Goal: Task Accomplishment & Management: Manage account settings

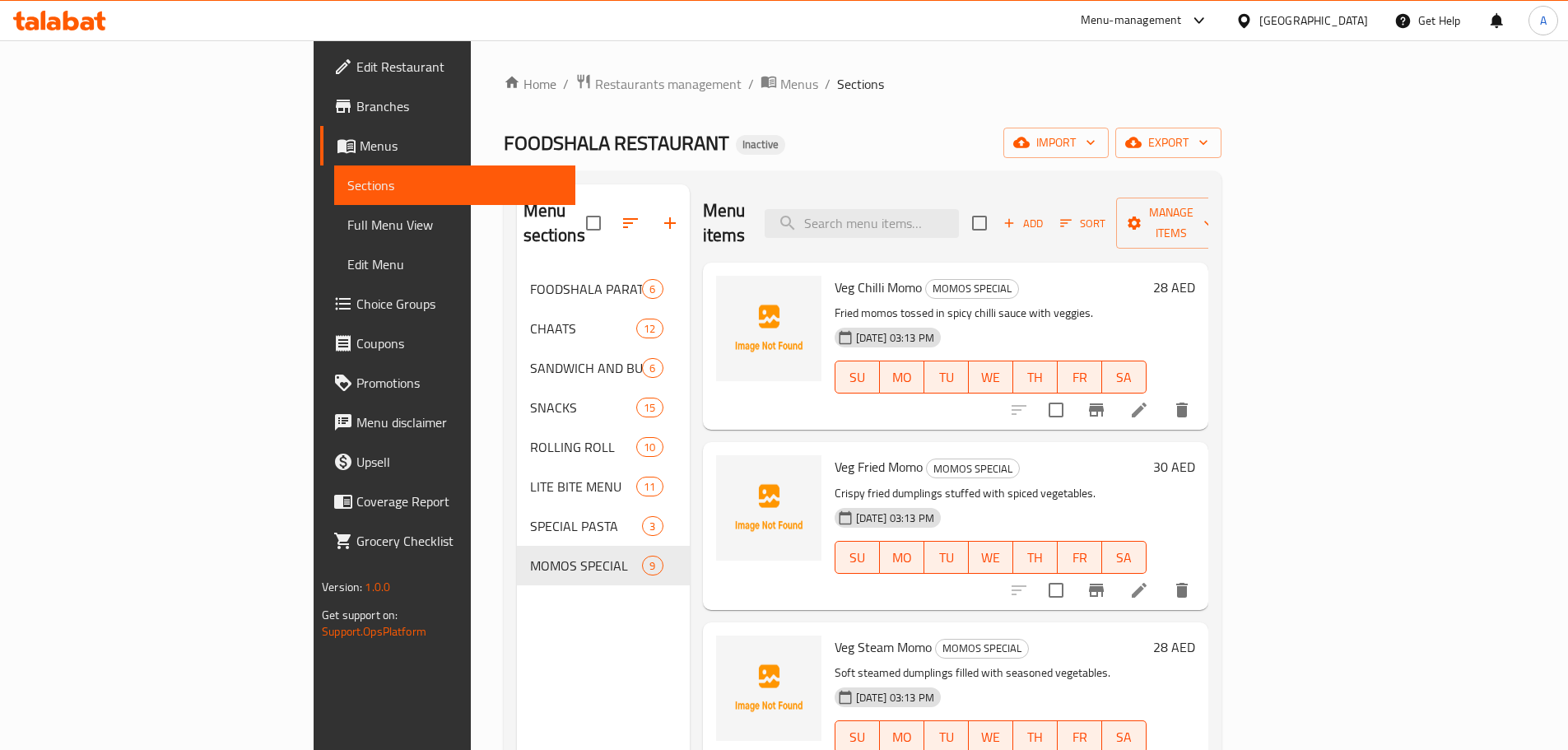
scroll to position [580, 0]
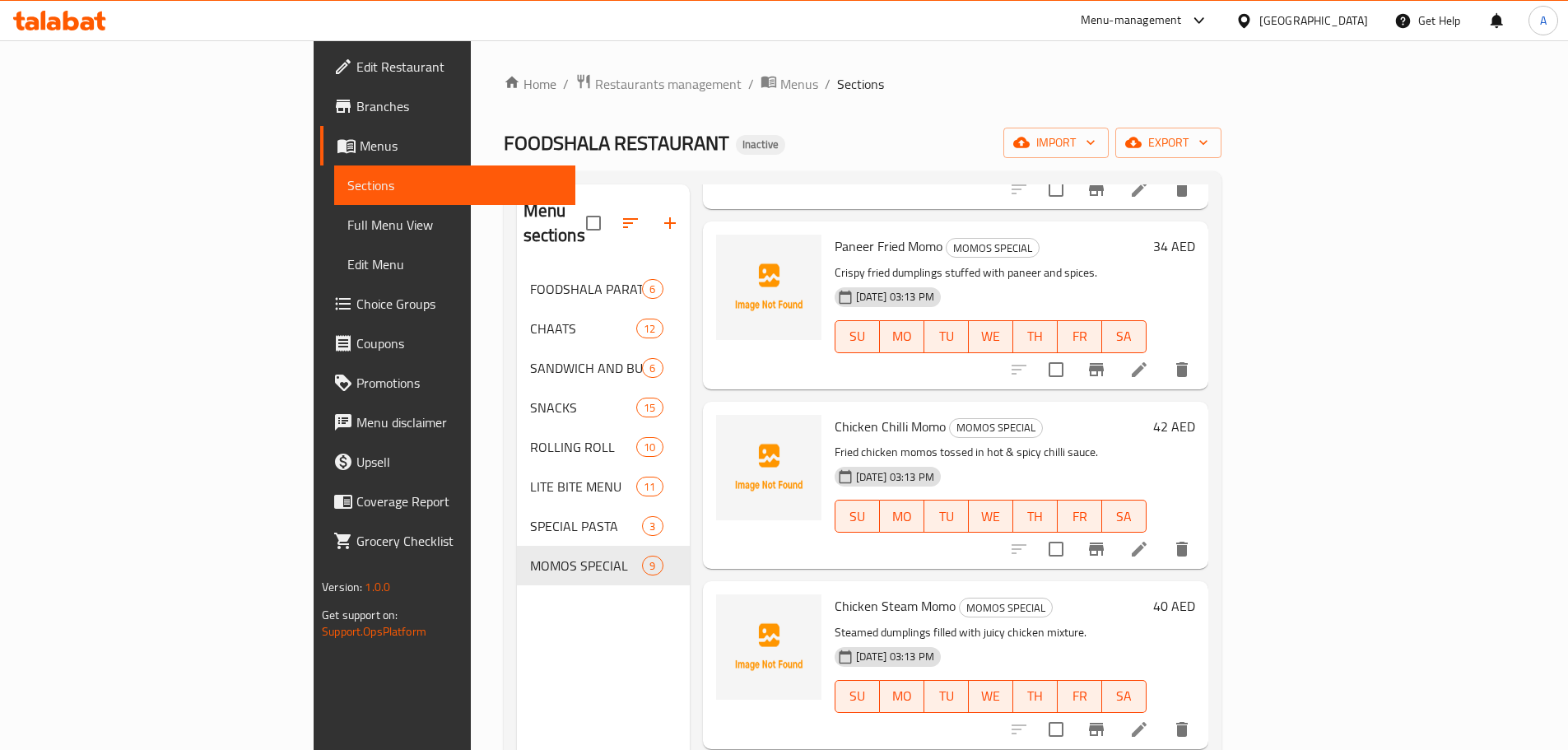
click at [1222, 131] on div "FOODSHALA RESTAURANT Inactive import export" at bounding box center [862, 143] width 718 height 30
click at [334, 211] on link "Full Menu View" at bounding box center [454, 224] width 241 height 39
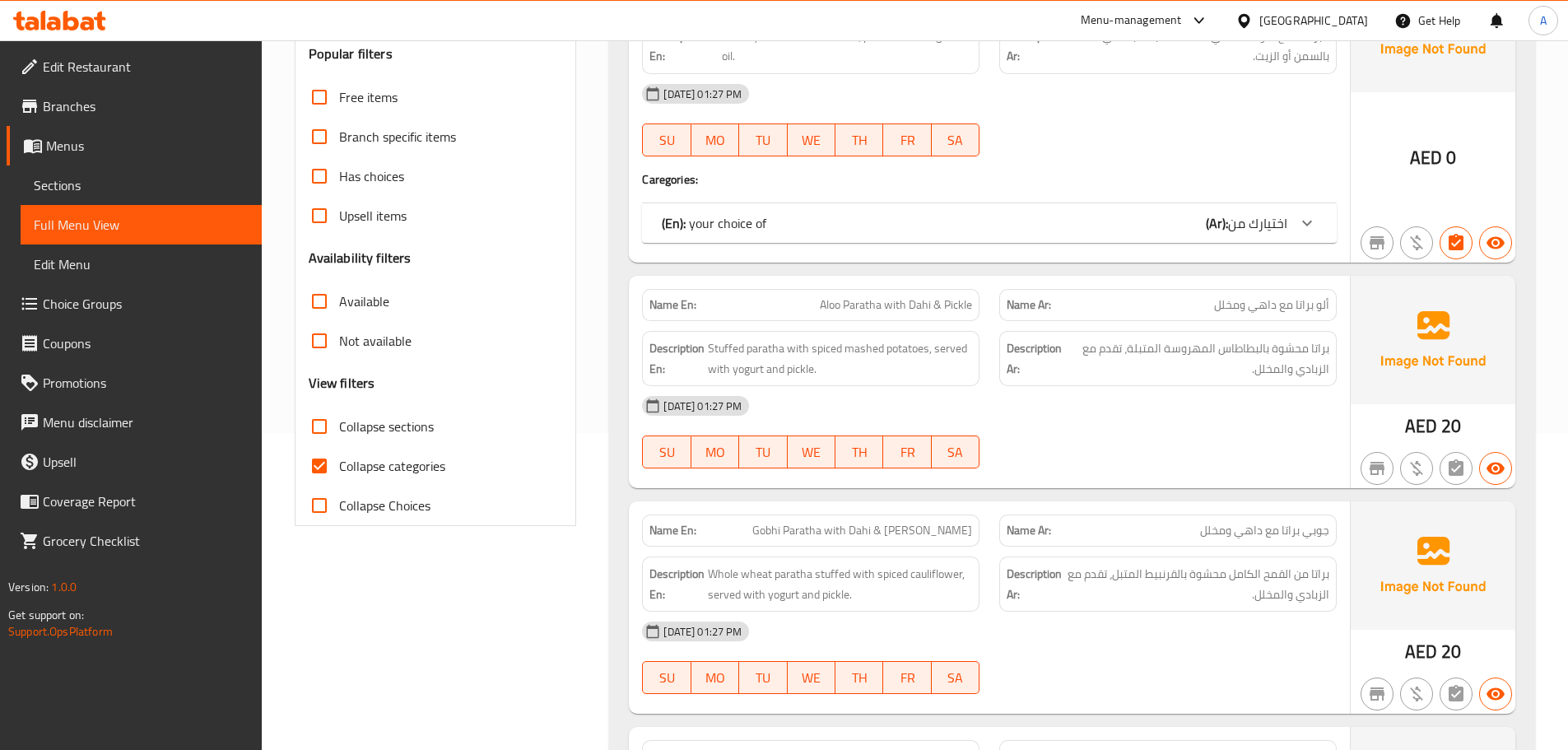
scroll to position [329, 0]
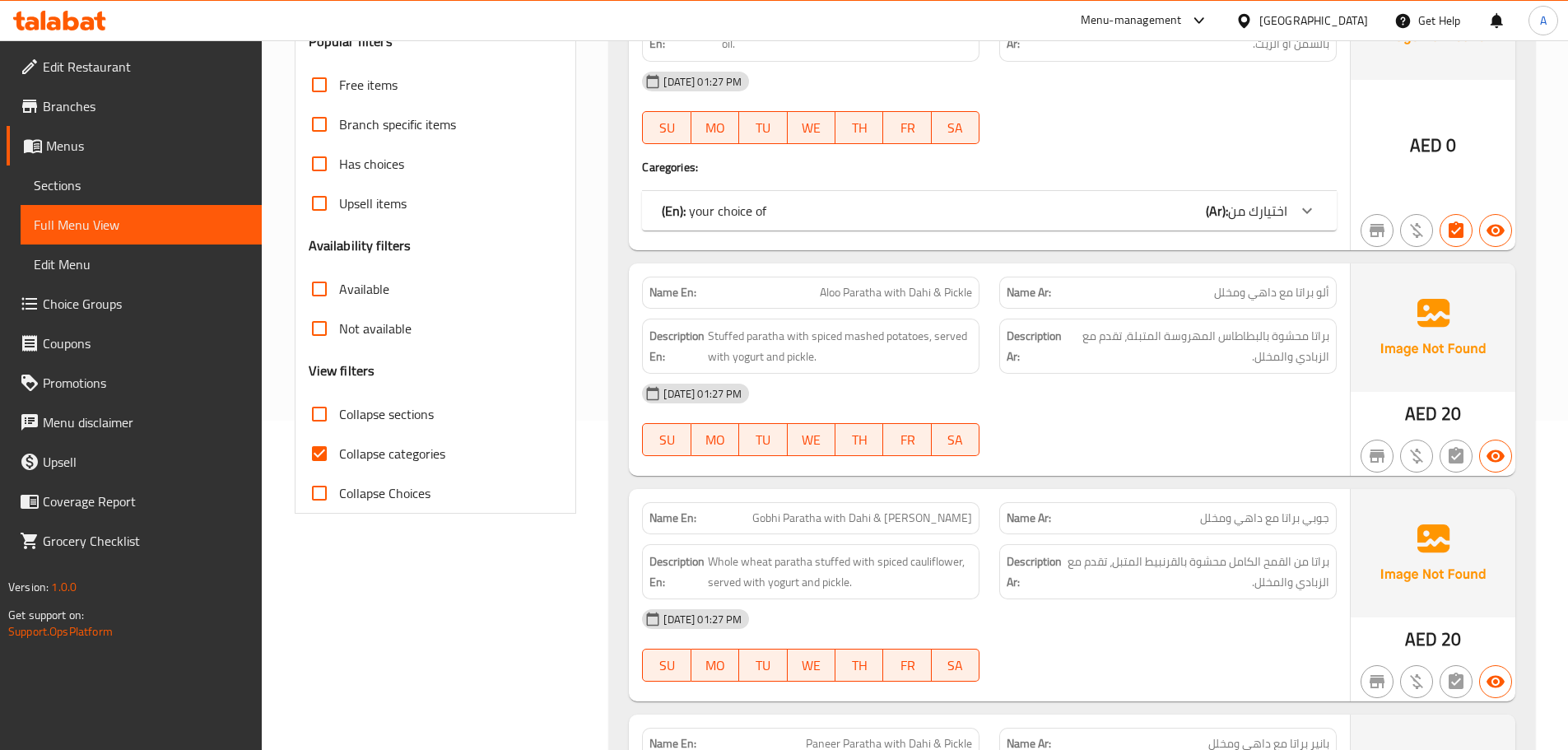
click at [326, 452] on input "Collapse categories" at bounding box center [318, 452] width 39 height 39
checkbox input "false"
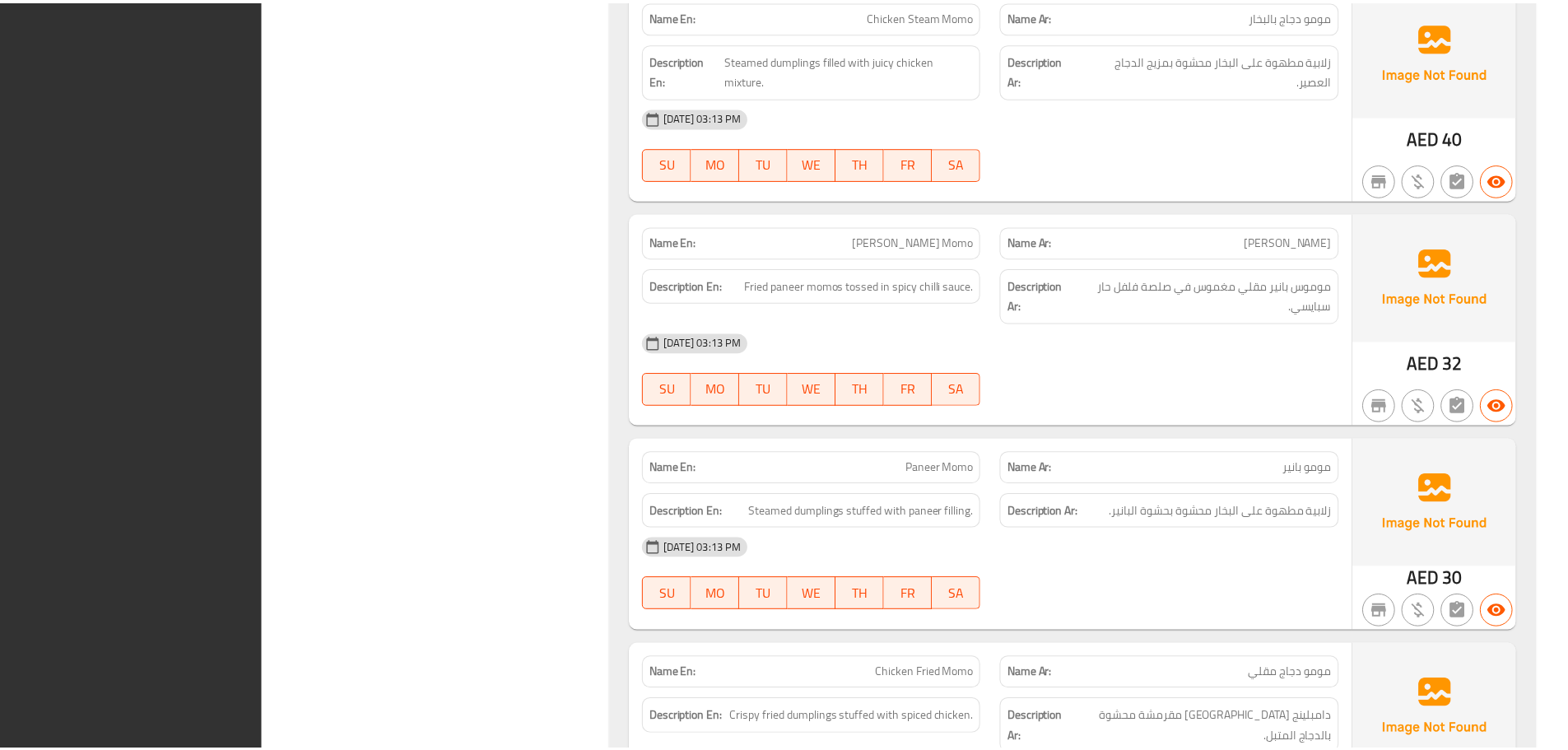
scroll to position [17662, 0]
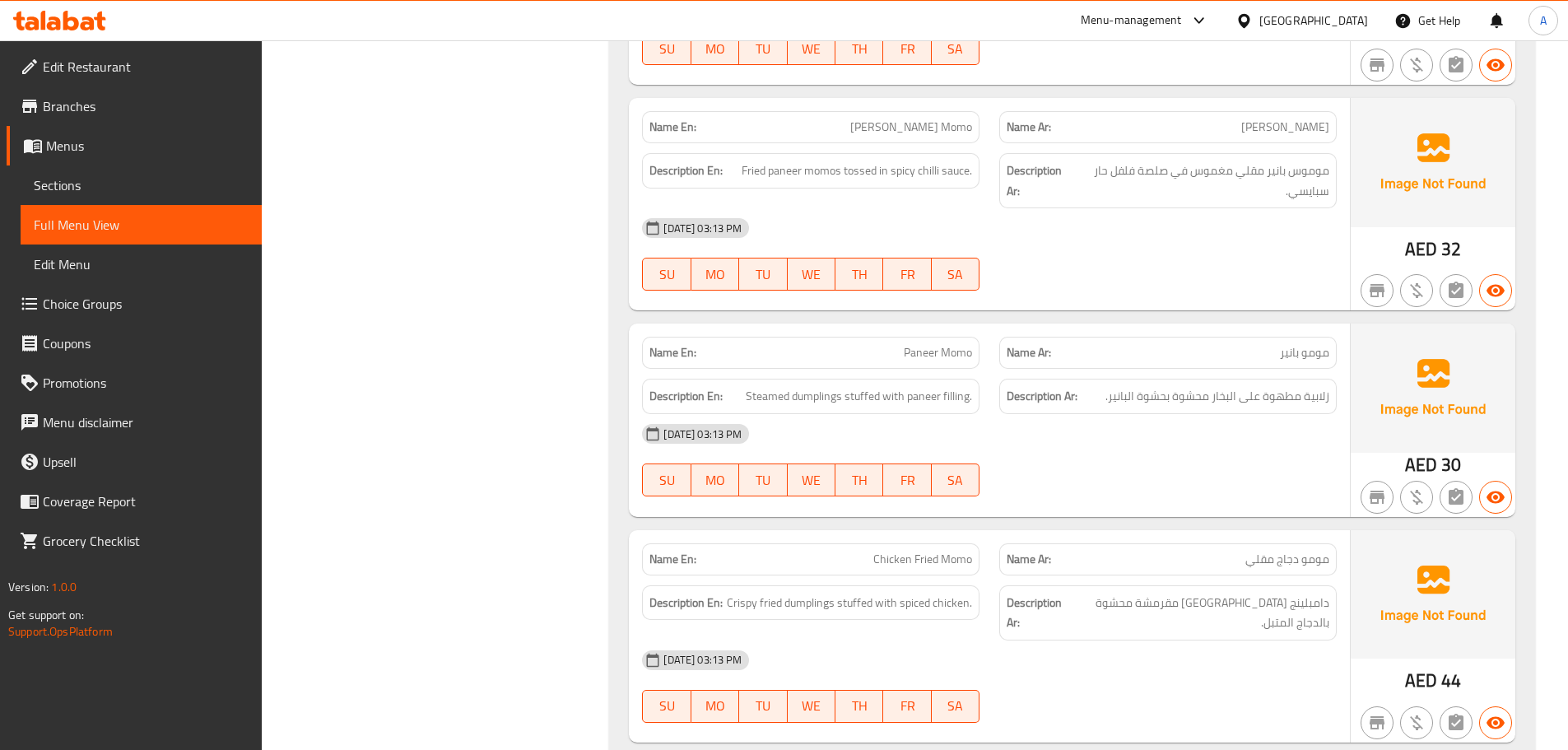
click at [86, 196] on link "Sections" at bounding box center [141, 184] width 241 height 39
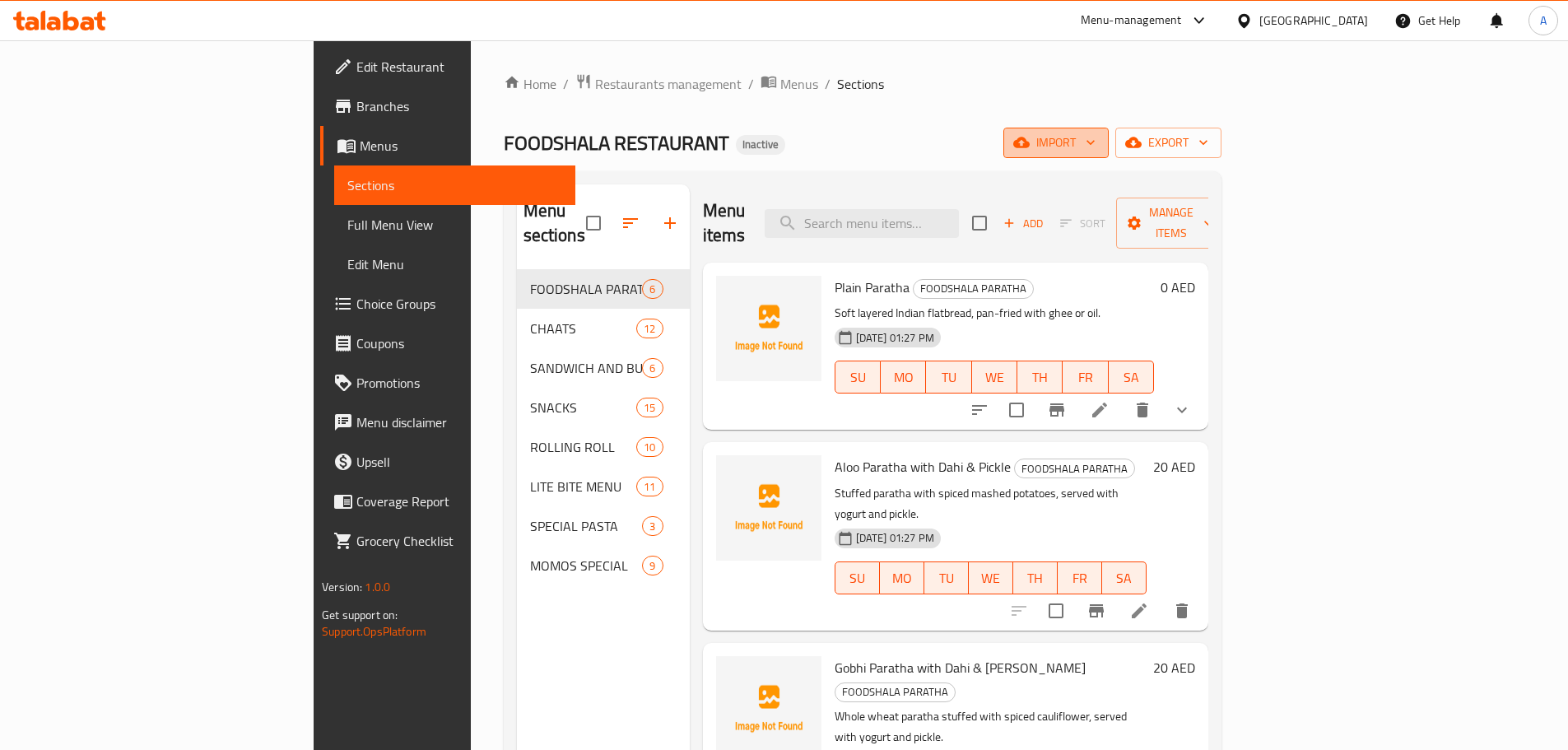
click at [1096, 139] on span "import" at bounding box center [1055, 143] width 79 height 21
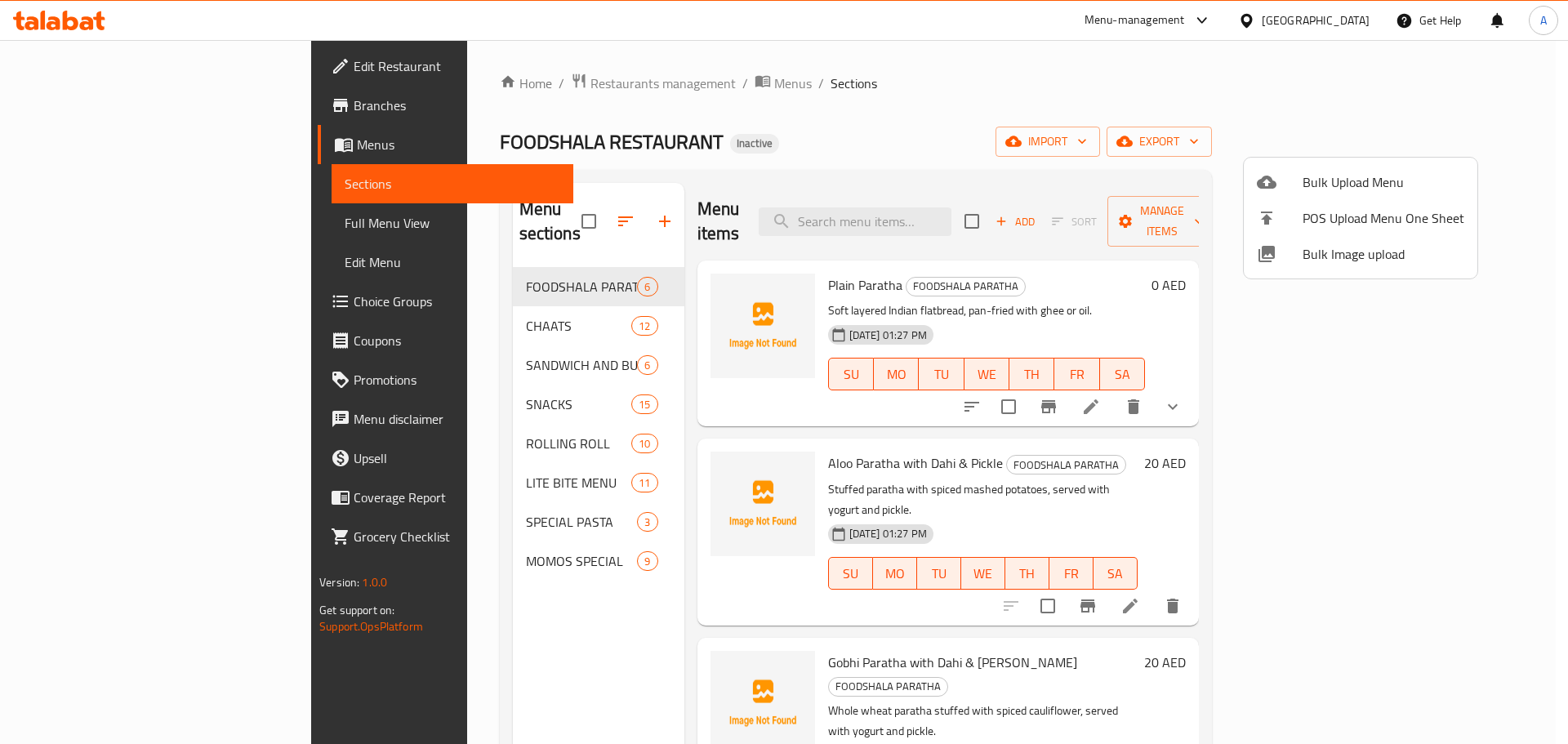
click at [1323, 173] on span "Bulk Upload Menu" at bounding box center [1383, 182] width 161 height 20
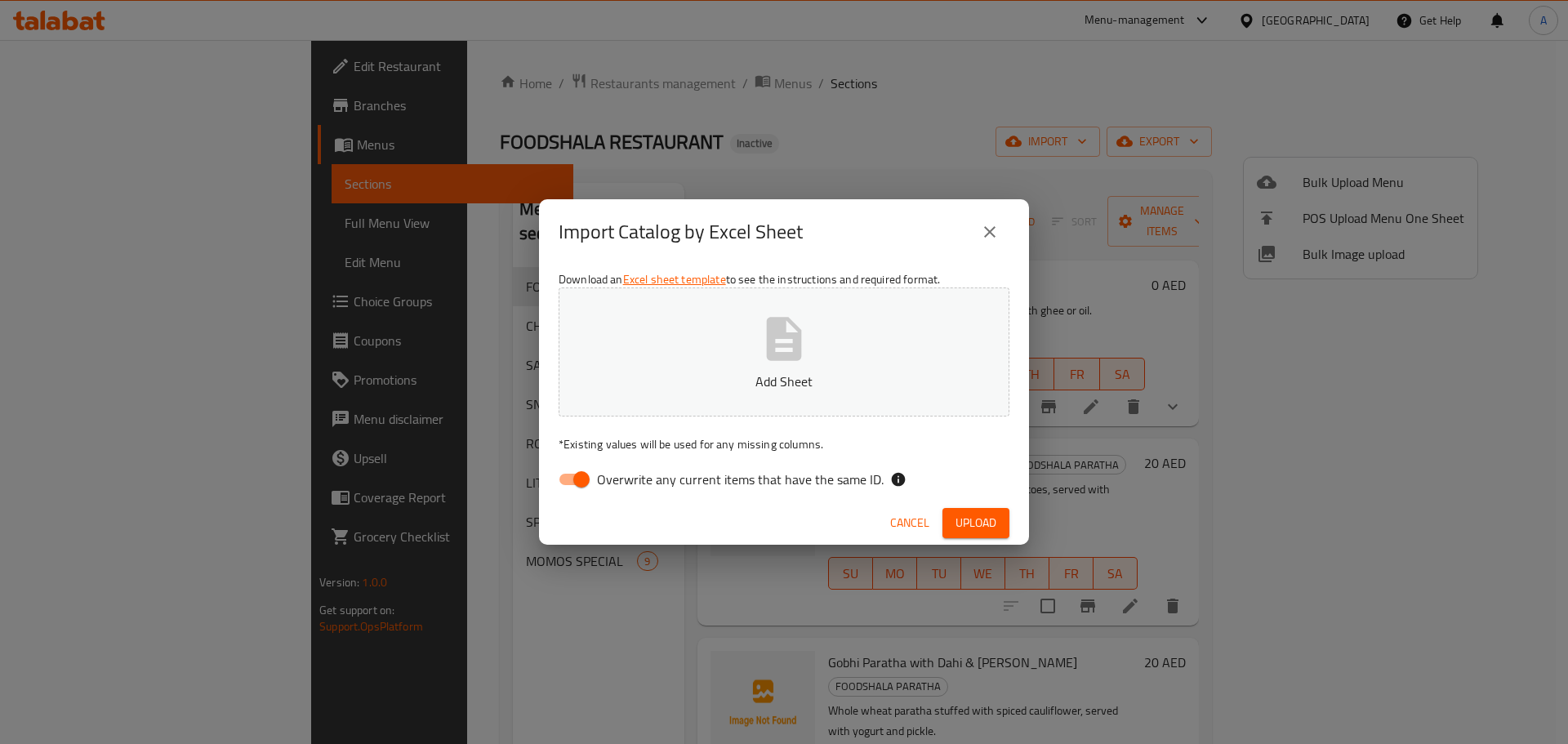
click at [815, 476] on span "Overwrite any current items that have the same ID." at bounding box center [740, 479] width 287 height 20
click at [628, 476] on input "Overwrite any current items that have the same ID." at bounding box center [582, 479] width 93 height 31
checkbox input "false"
click at [1003, 524] on button "Upload" at bounding box center [976, 522] width 67 height 30
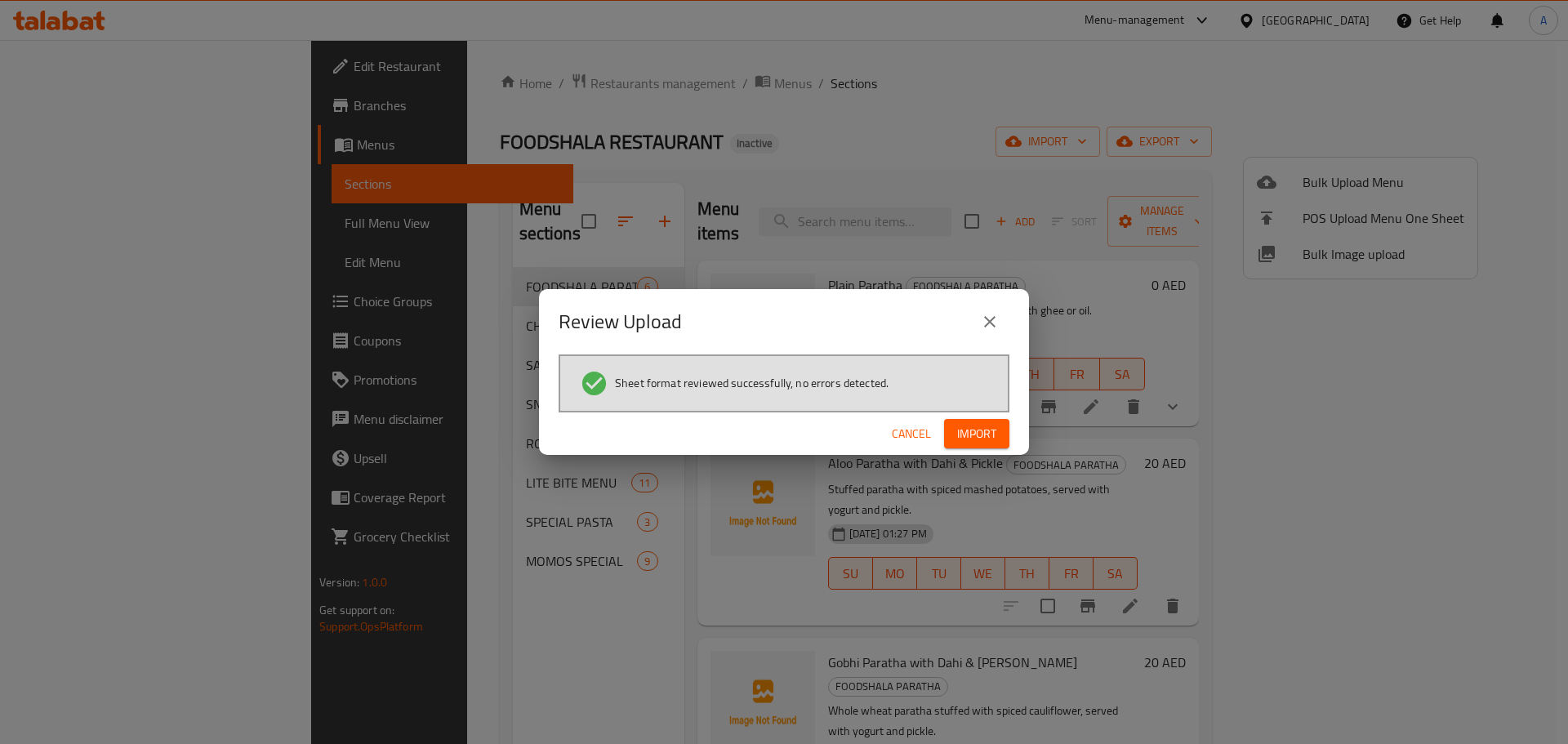
click at [1002, 439] on button "Import" at bounding box center [977, 433] width 66 height 30
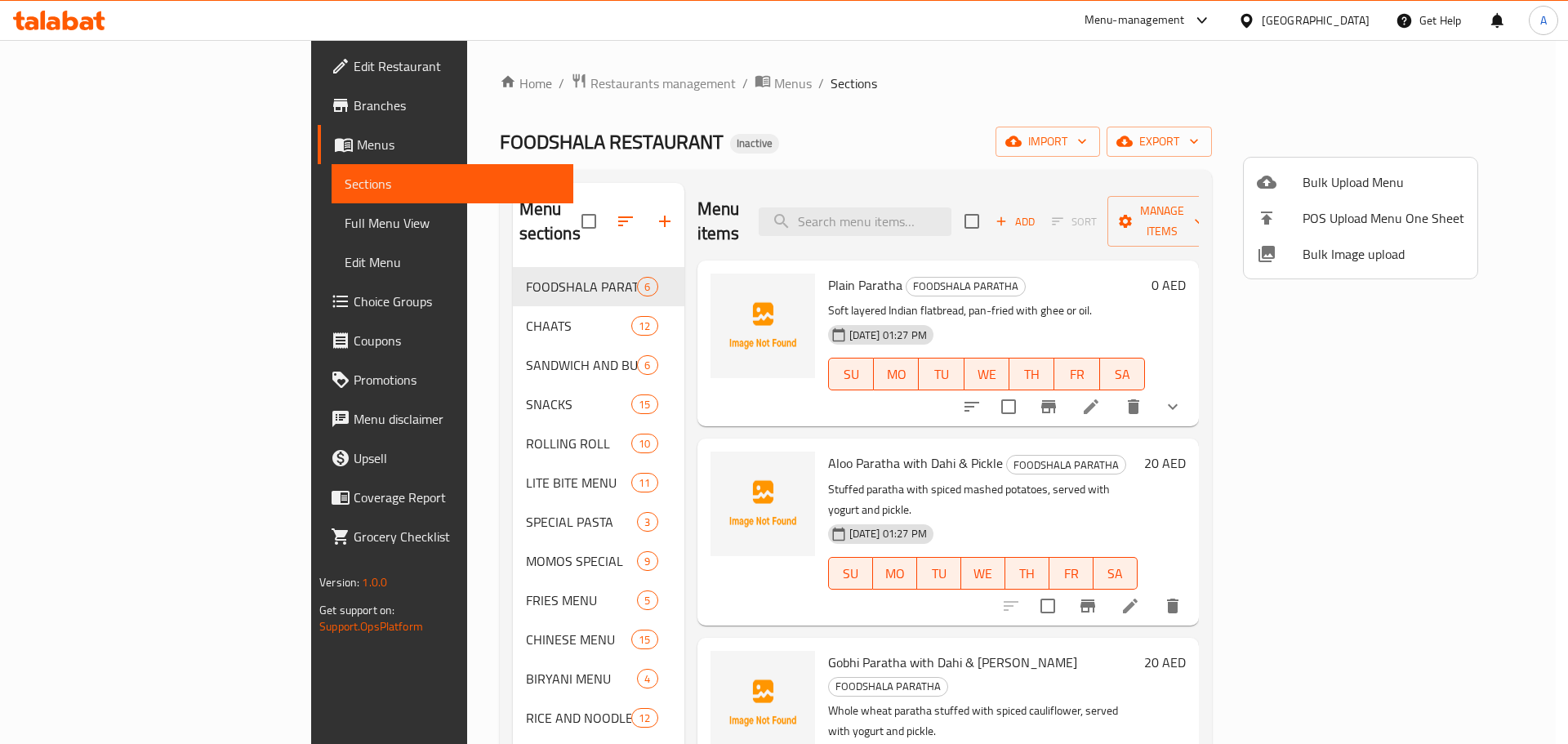
click at [722, 117] on div at bounding box center [784, 372] width 1568 height 744
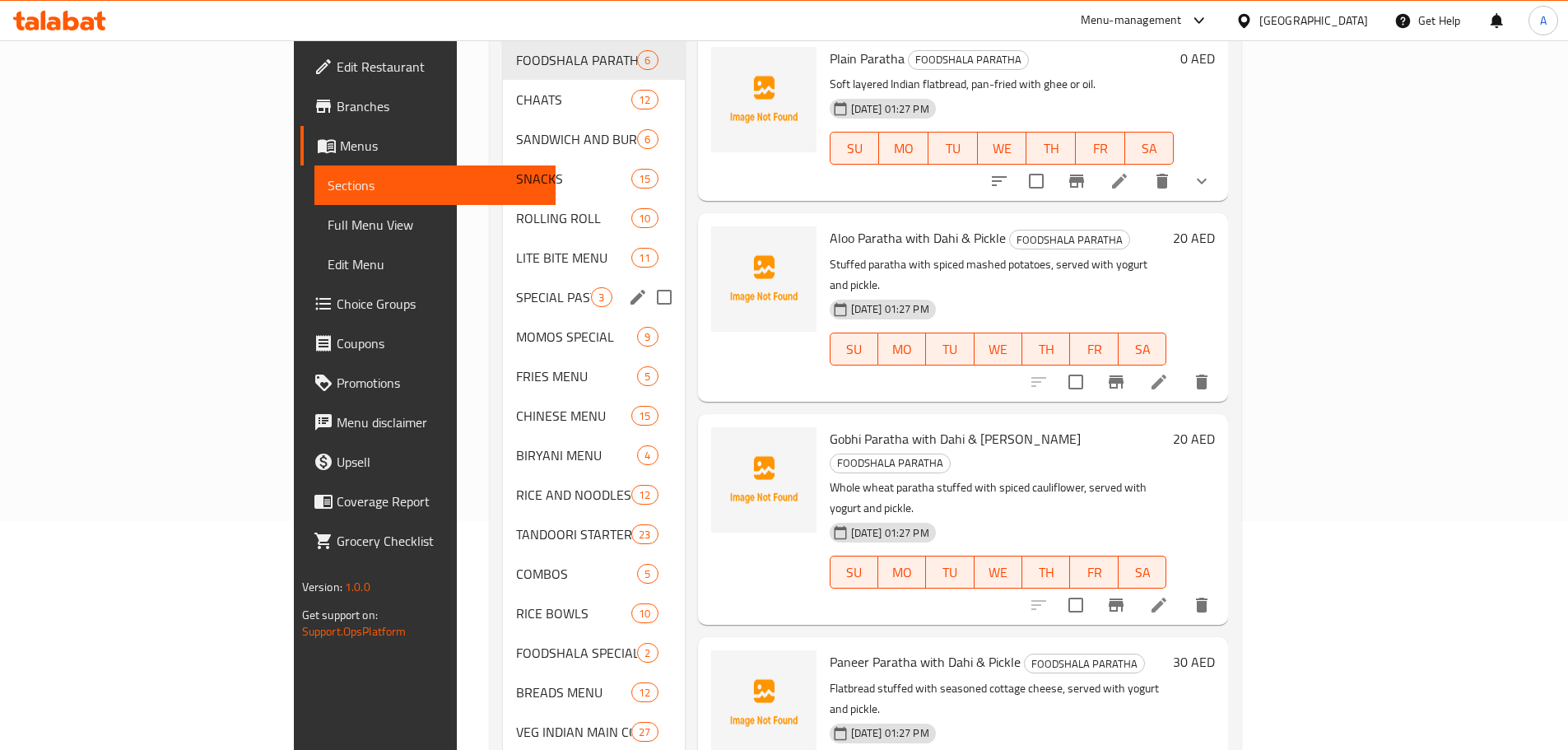
scroll to position [117, 0]
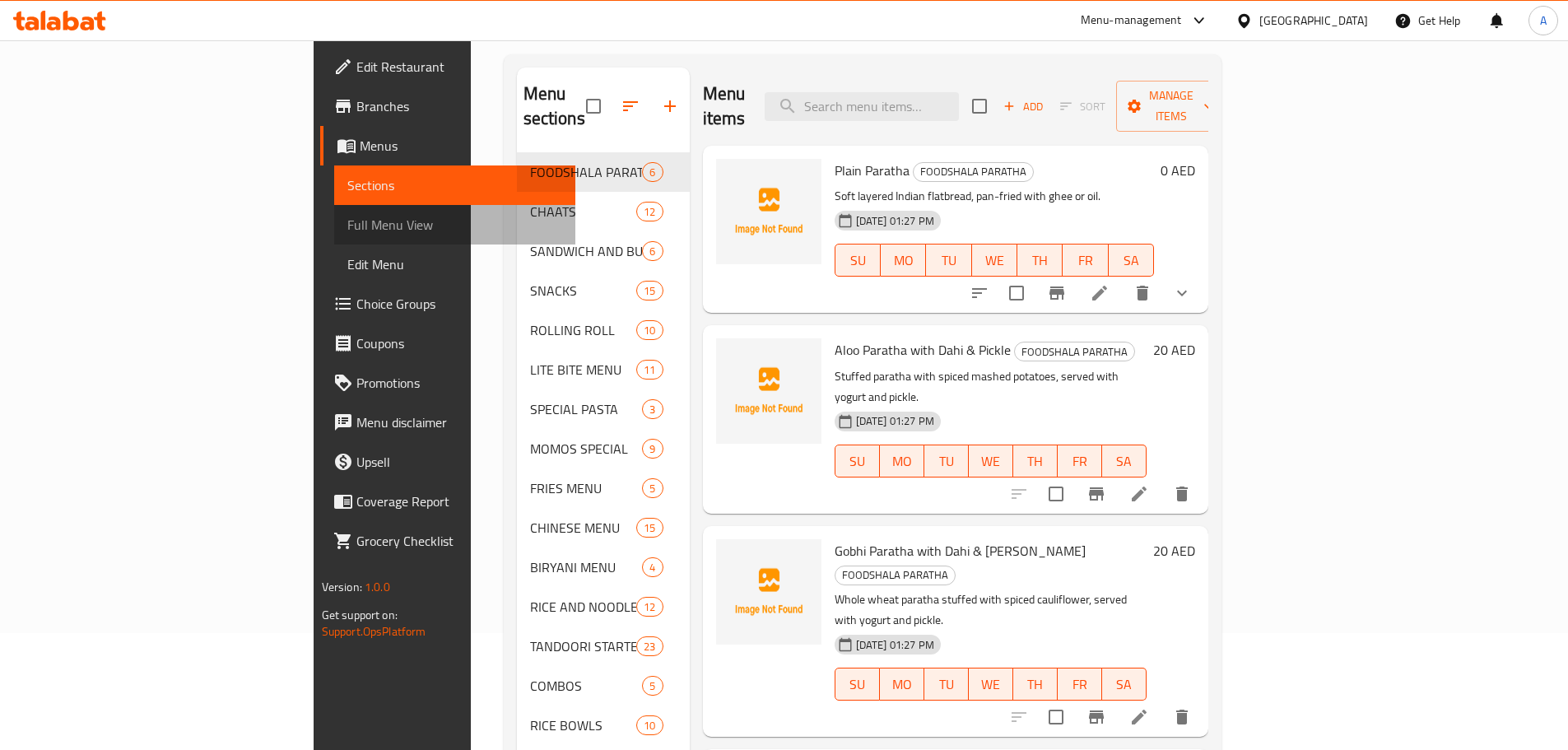
click at [347, 220] on span "Full Menu View" at bounding box center [454, 224] width 215 height 20
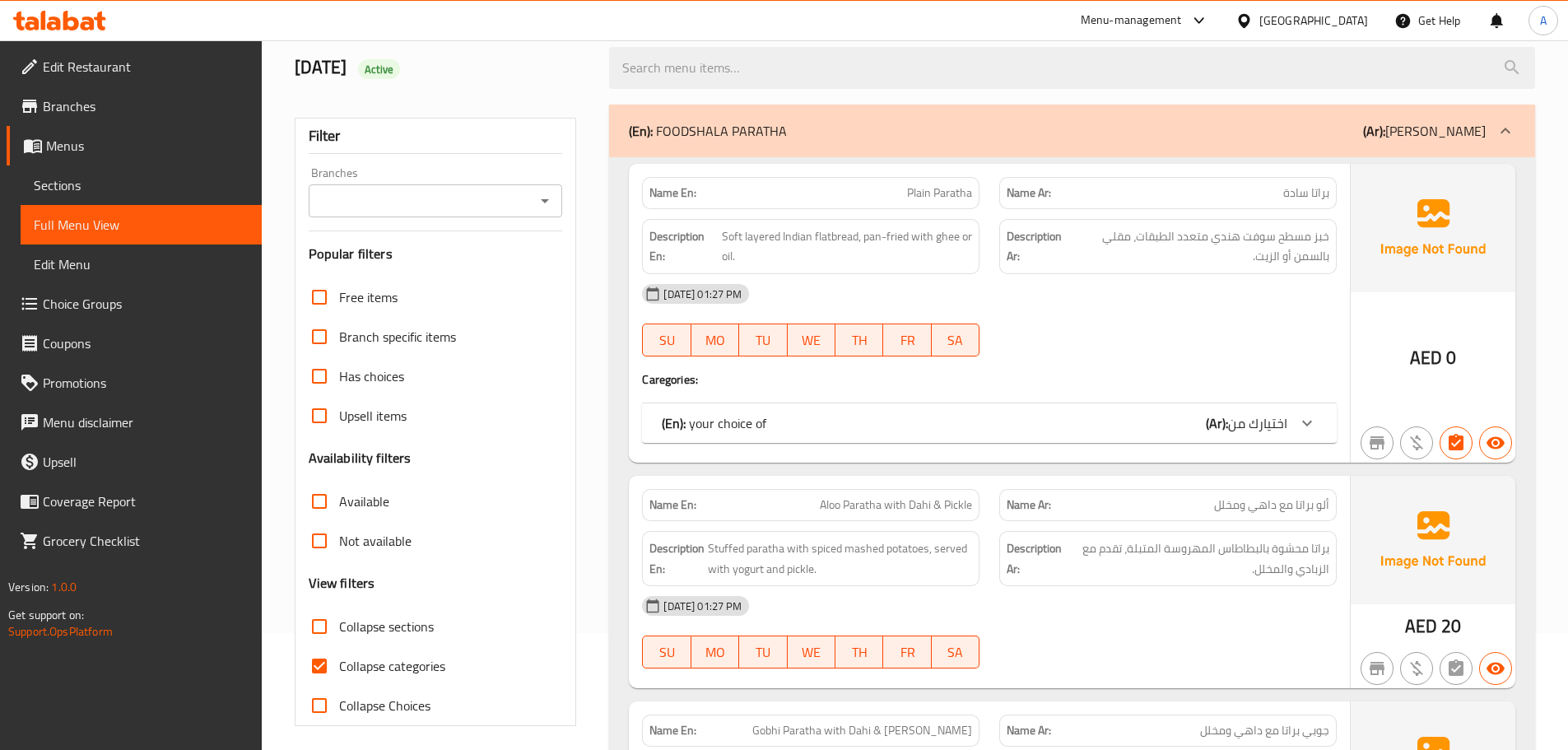
click at [345, 656] on span "Collapse categories" at bounding box center [392, 666] width 106 height 20
click at [339, 656] on input "Collapse categories" at bounding box center [318, 665] width 39 height 39
checkbox input "false"
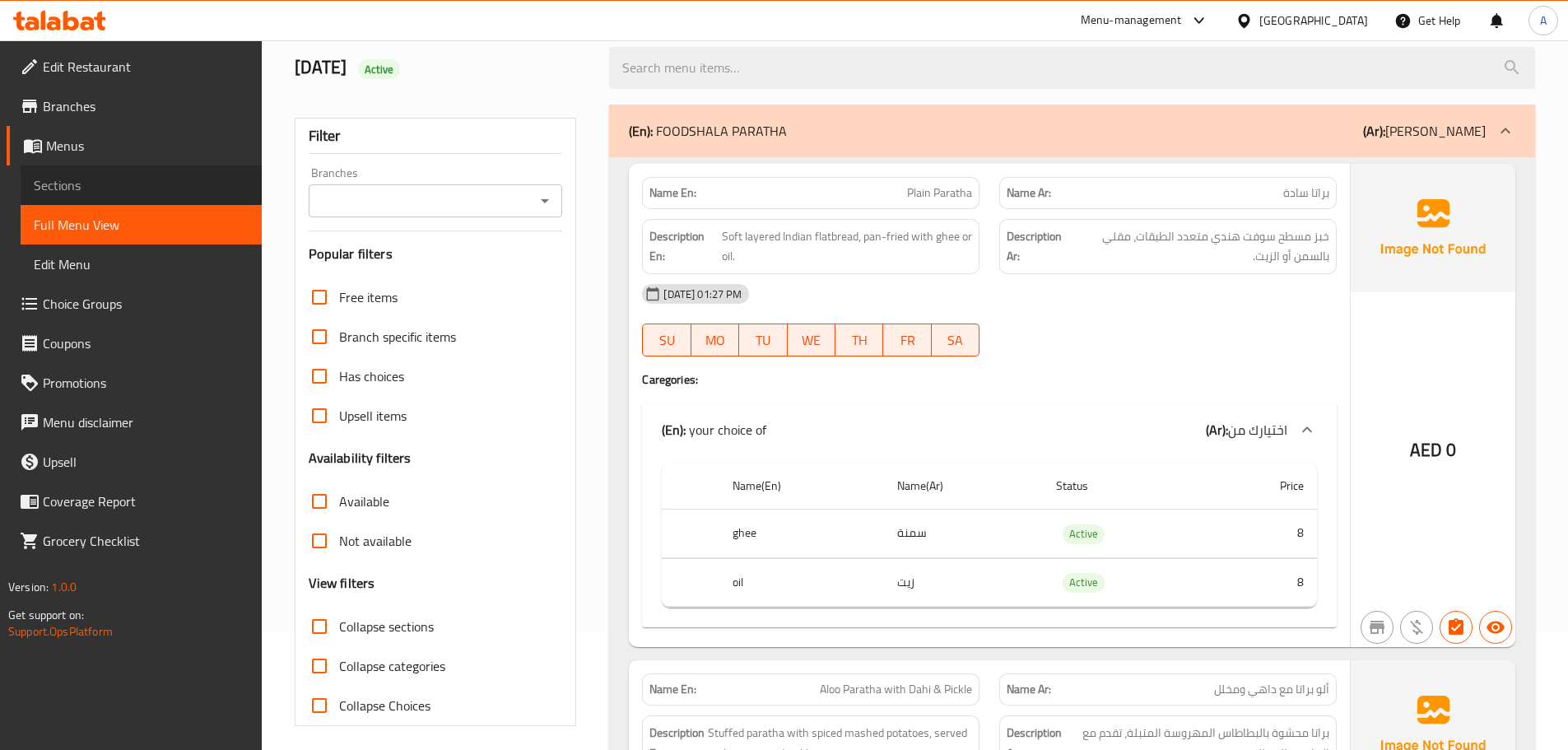
click at [90, 190] on span "Sections" at bounding box center [141, 184] width 215 height 20
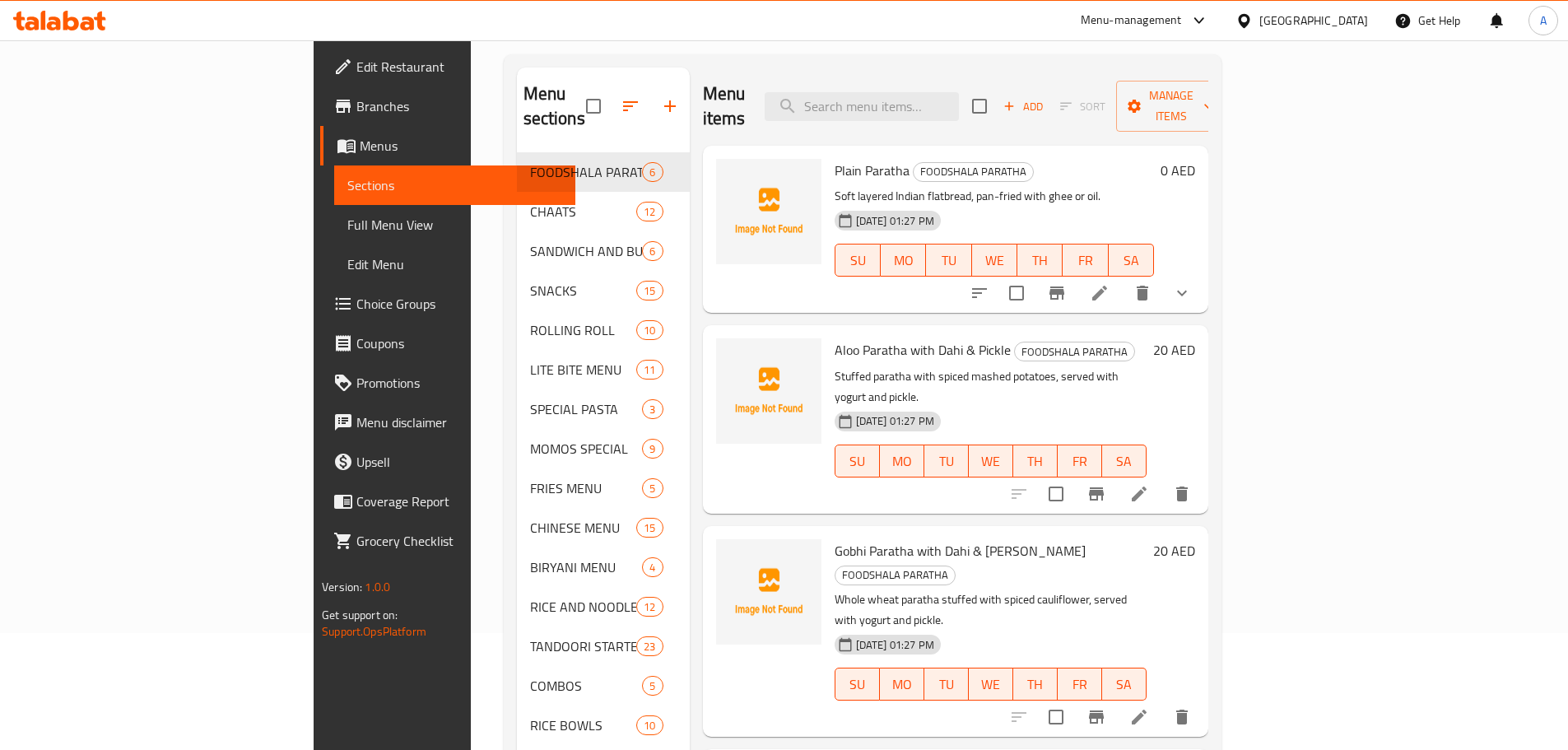
click at [821, 48] on div "Home / Restaurants management / Menus / Sections FOODSHALA RESTAURANT Inactive …" at bounding box center [862, 637] width 718 height 1361
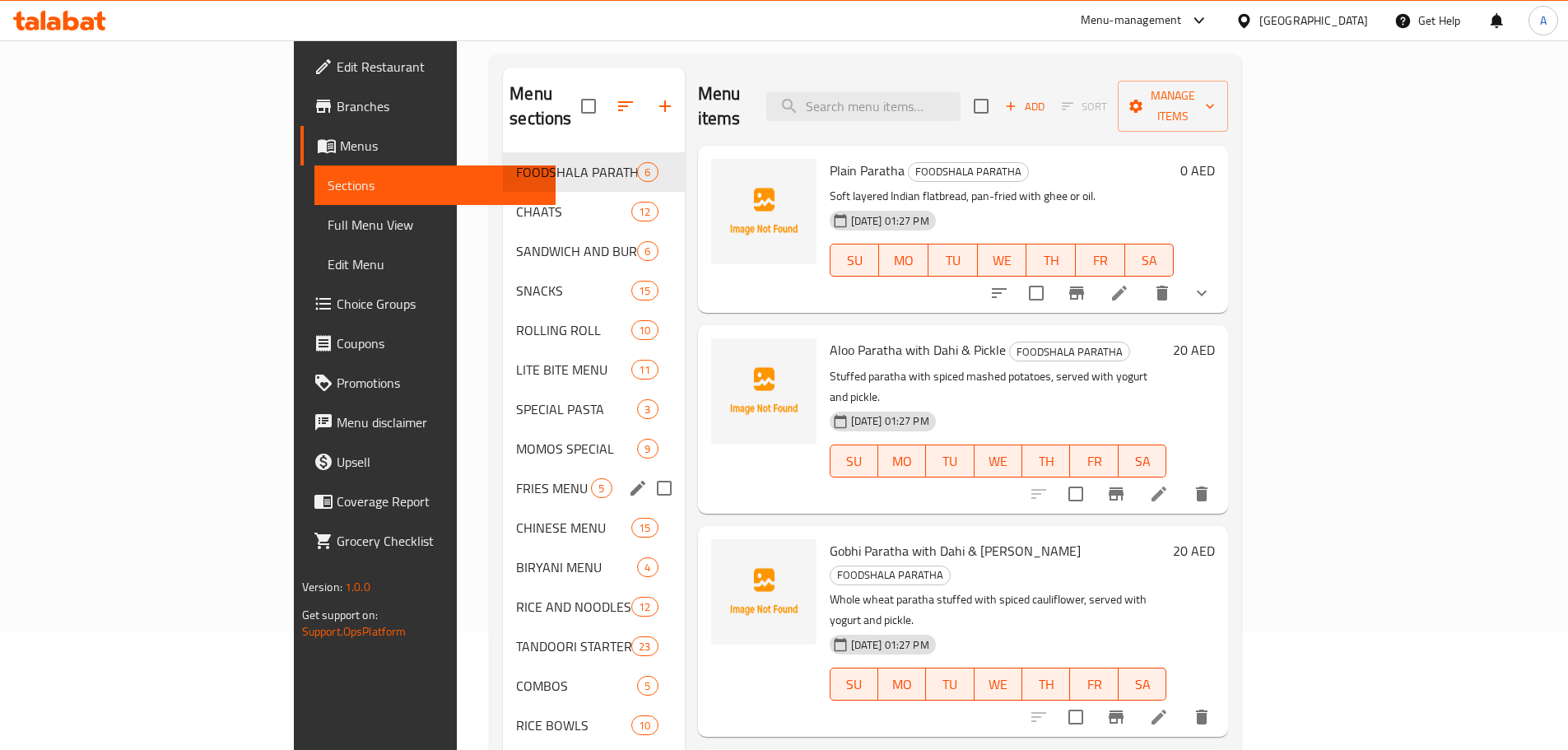
click at [647, 471] on input "Menu sections" at bounding box center [664, 488] width 35 height 35
checkbox input "true"
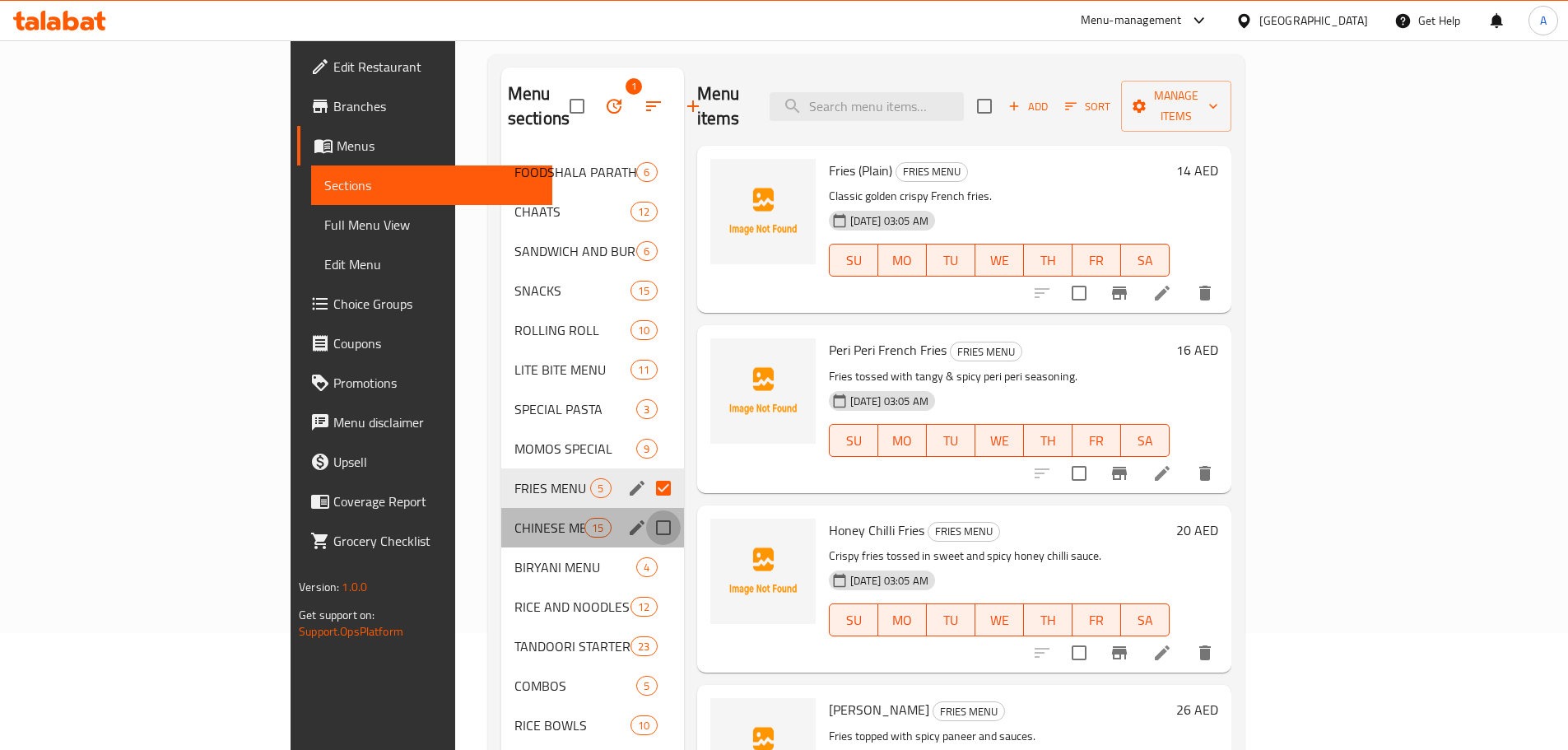
click at [646, 510] on input "Menu sections" at bounding box center [663, 527] width 35 height 35
checkbox input "true"
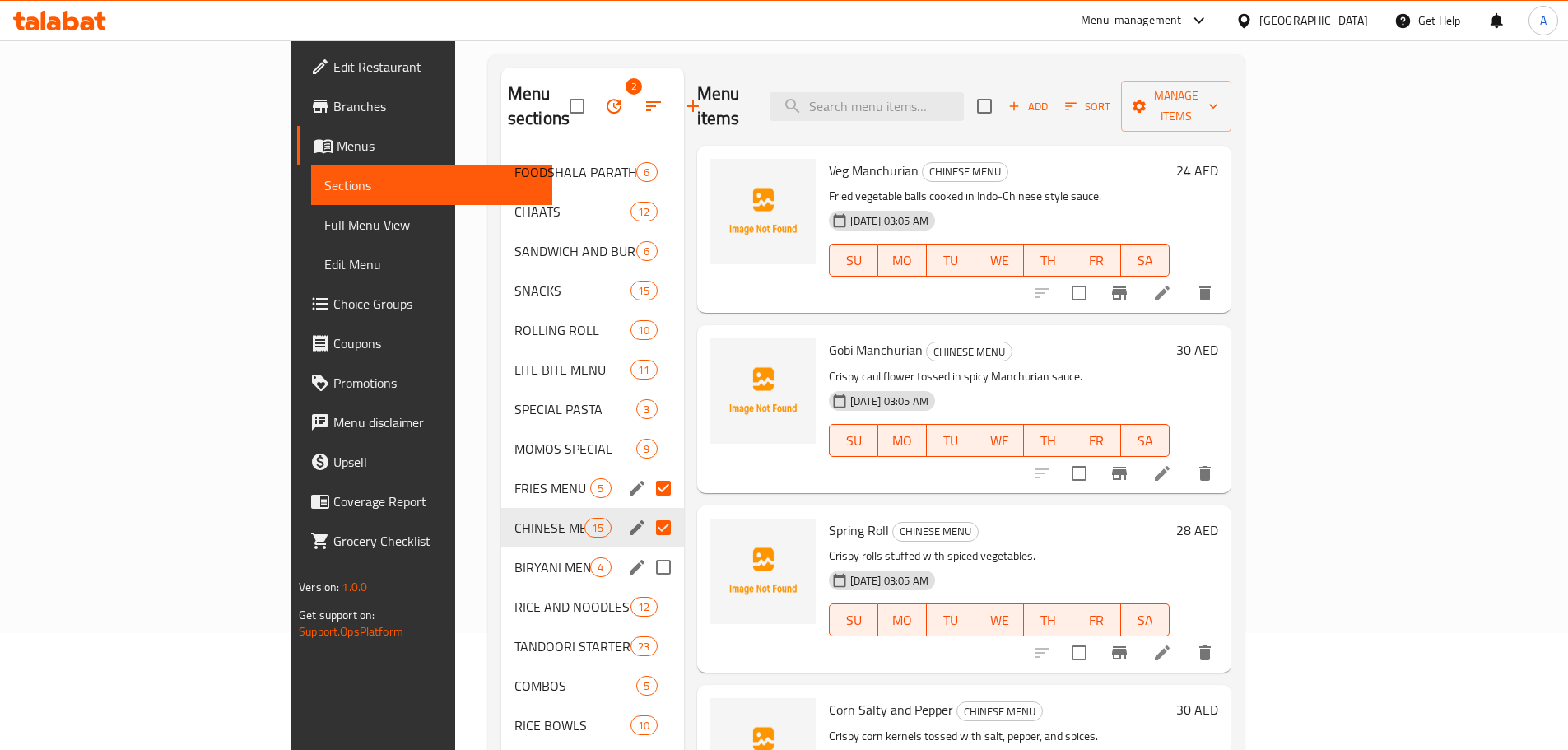
click at [646, 550] on input "Menu sections" at bounding box center [663, 567] width 35 height 35
checkbox input "true"
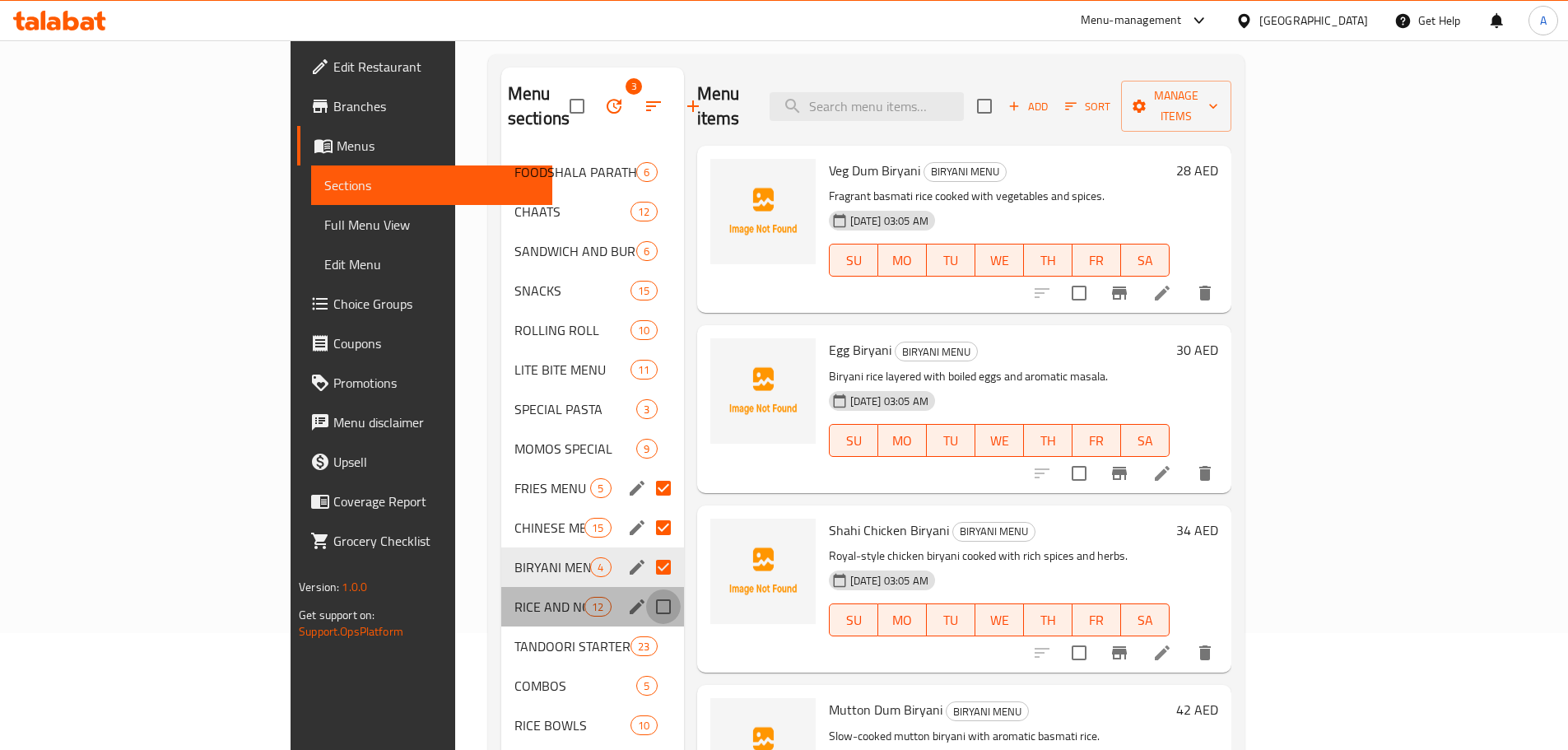
click at [646, 589] on input "Menu sections" at bounding box center [663, 606] width 35 height 35
checkbox input "true"
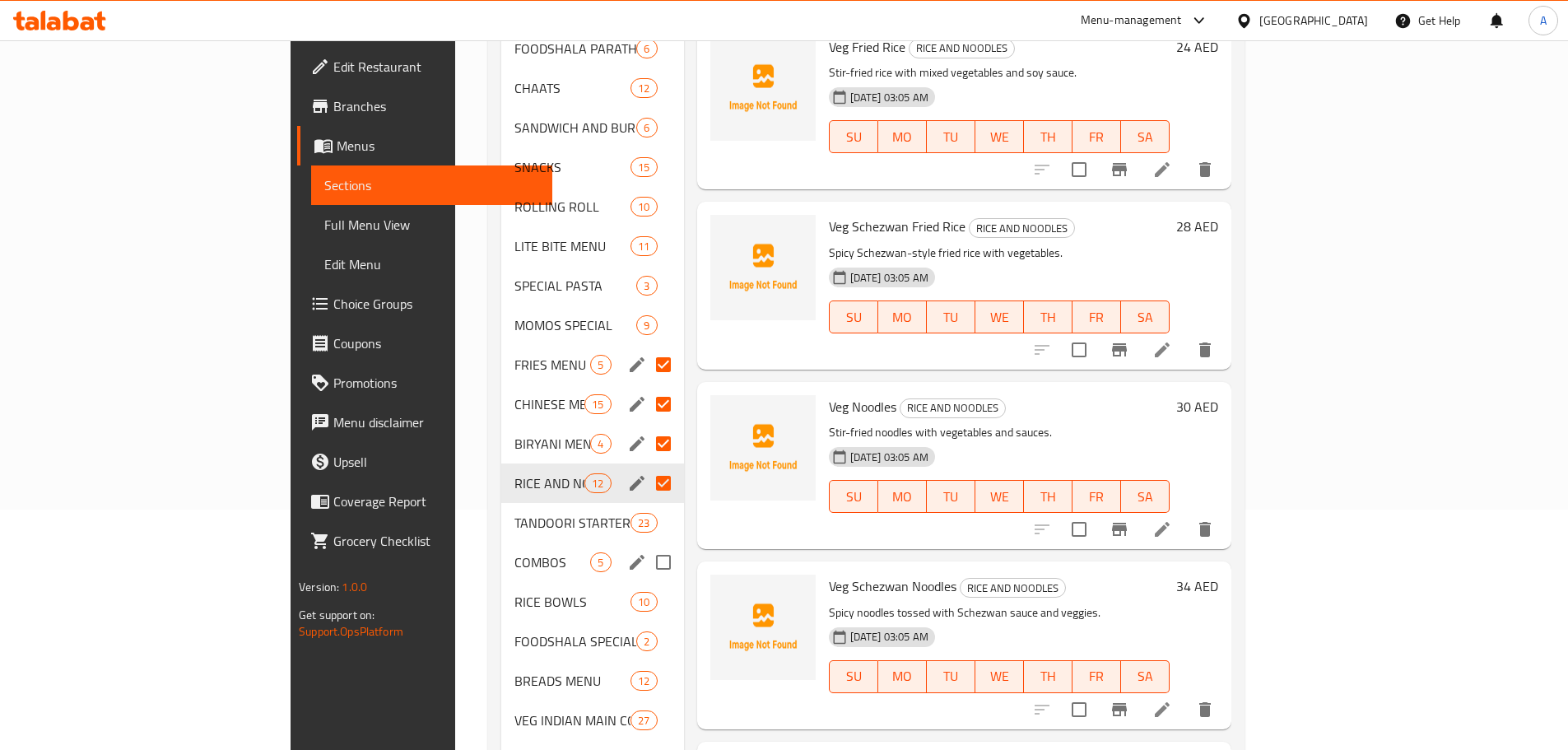
scroll to position [281, 0]
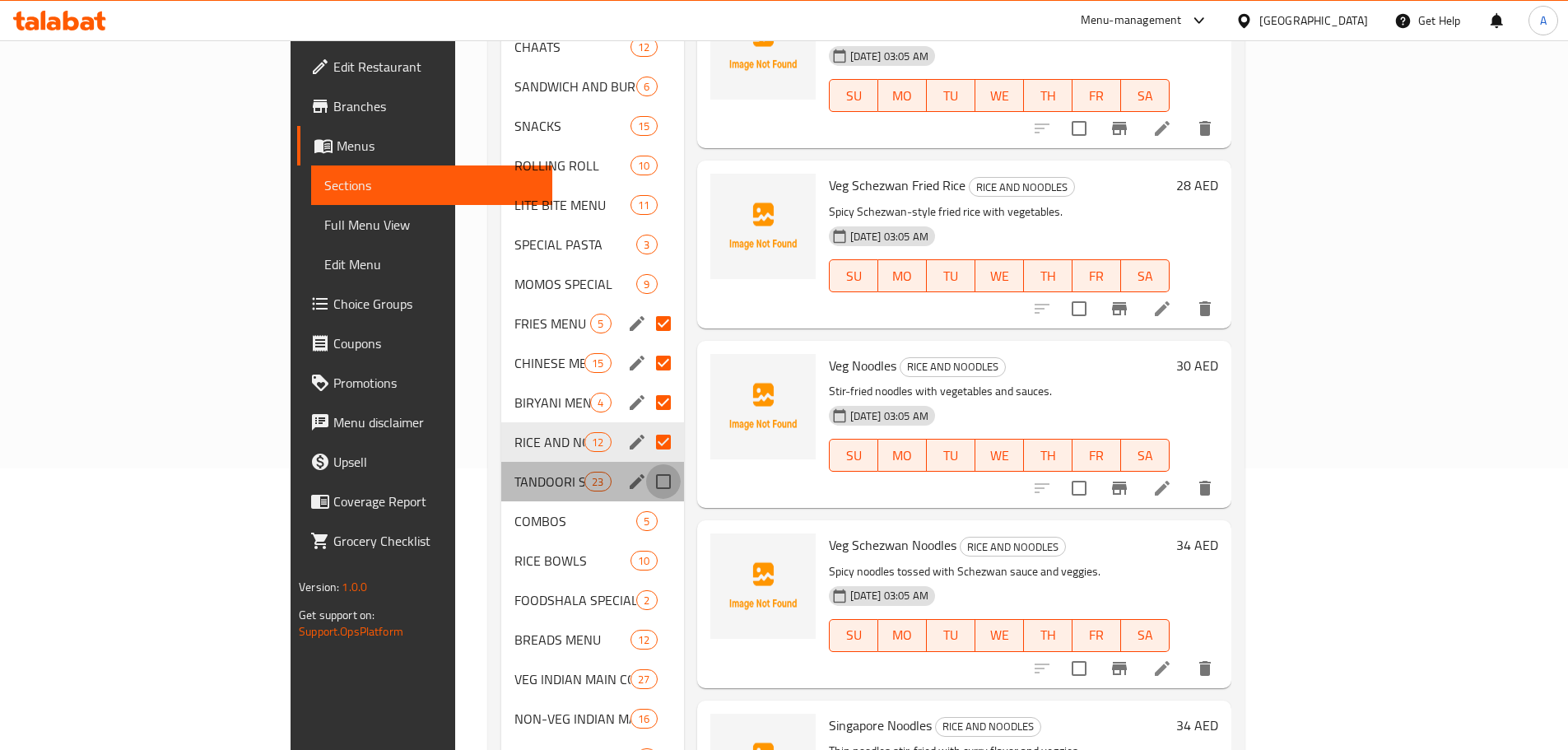
click at [646, 464] on input "Menu sections" at bounding box center [663, 481] width 35 height 35
checkbox input "true"
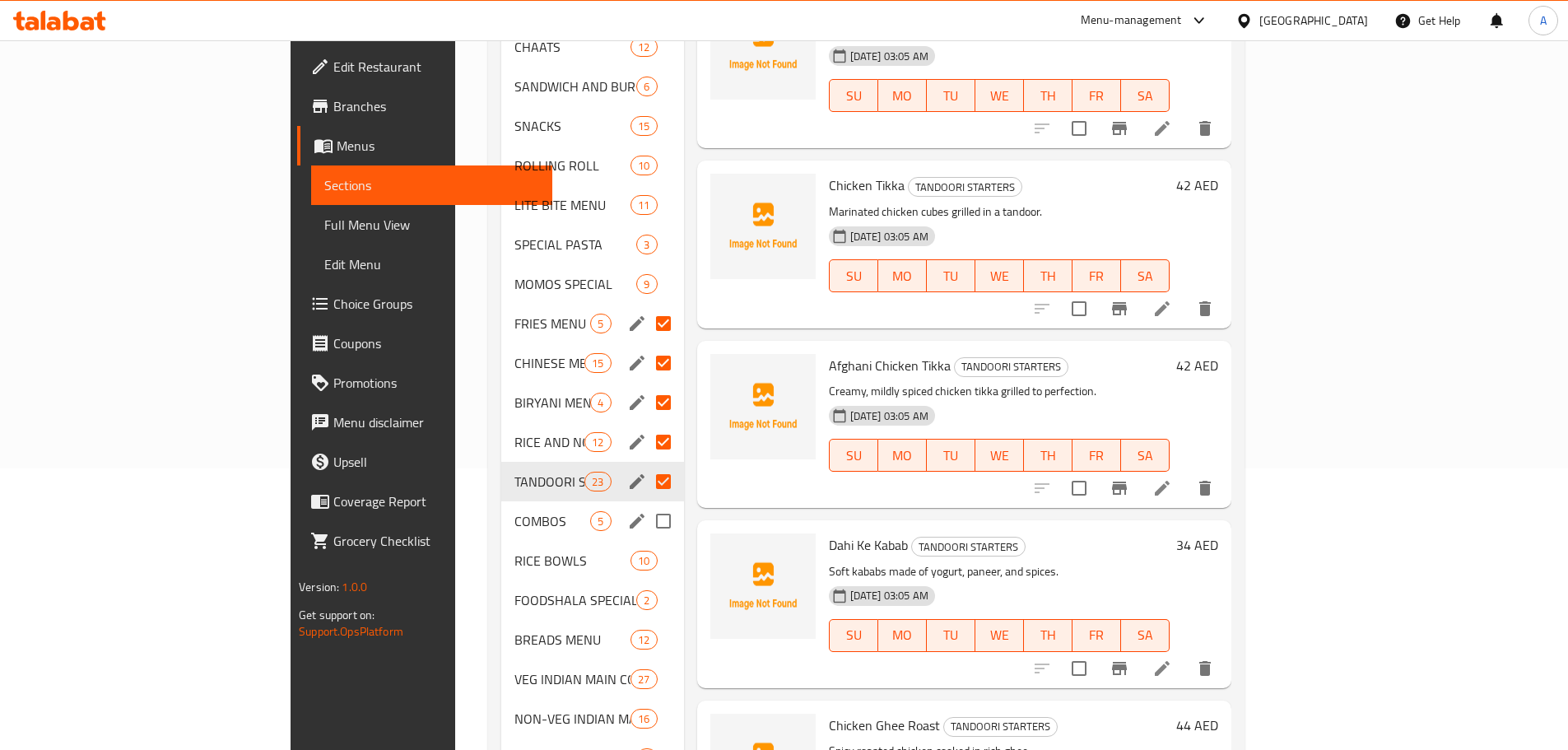
click at [646, 504] on input "Menu sections" at bounding box center [663, 521] width 35 height 35
checkbox input "true"
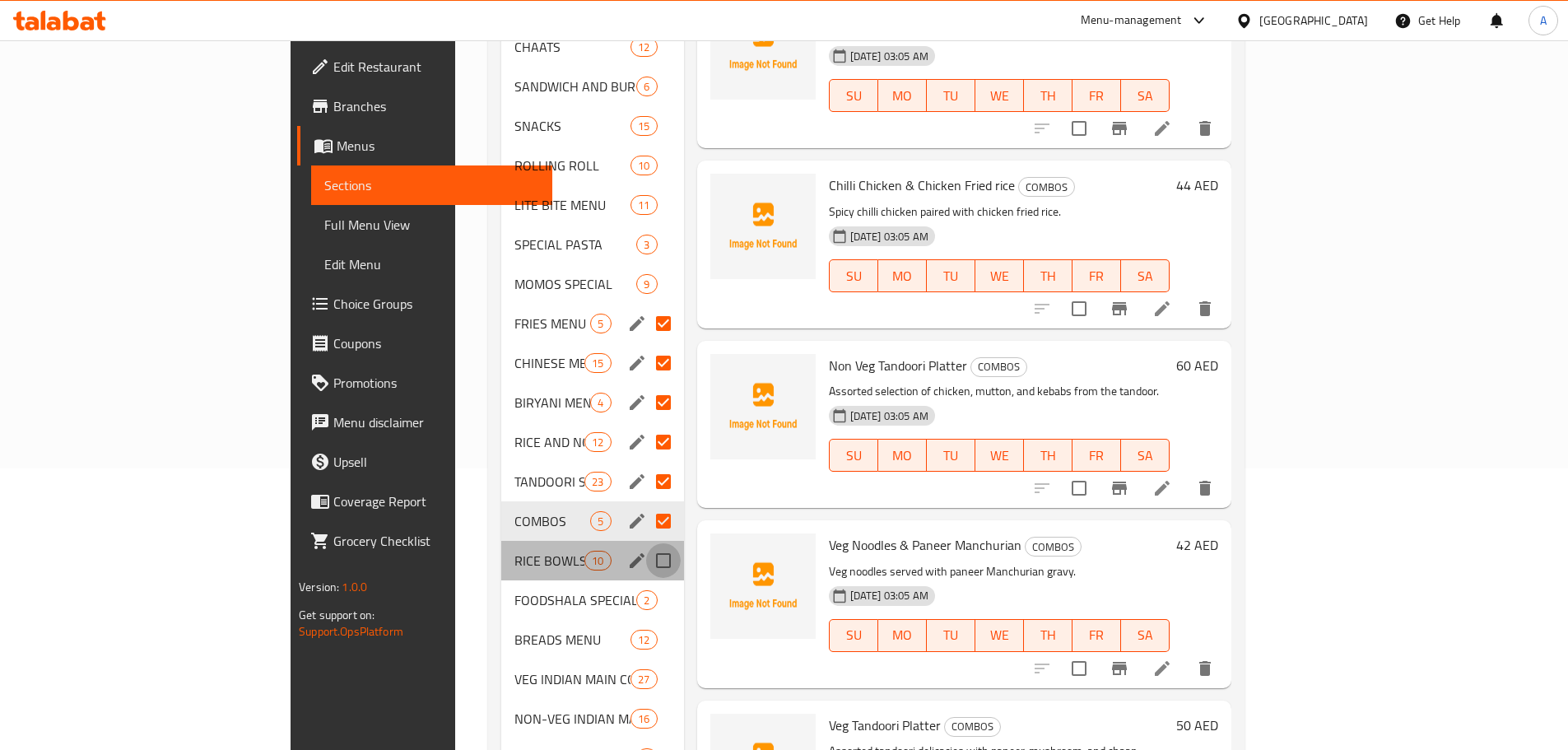
click at [646, 543] on input "Menu sections" at bounding box center [663, 560] width 35 height 35
checkbox input "true"
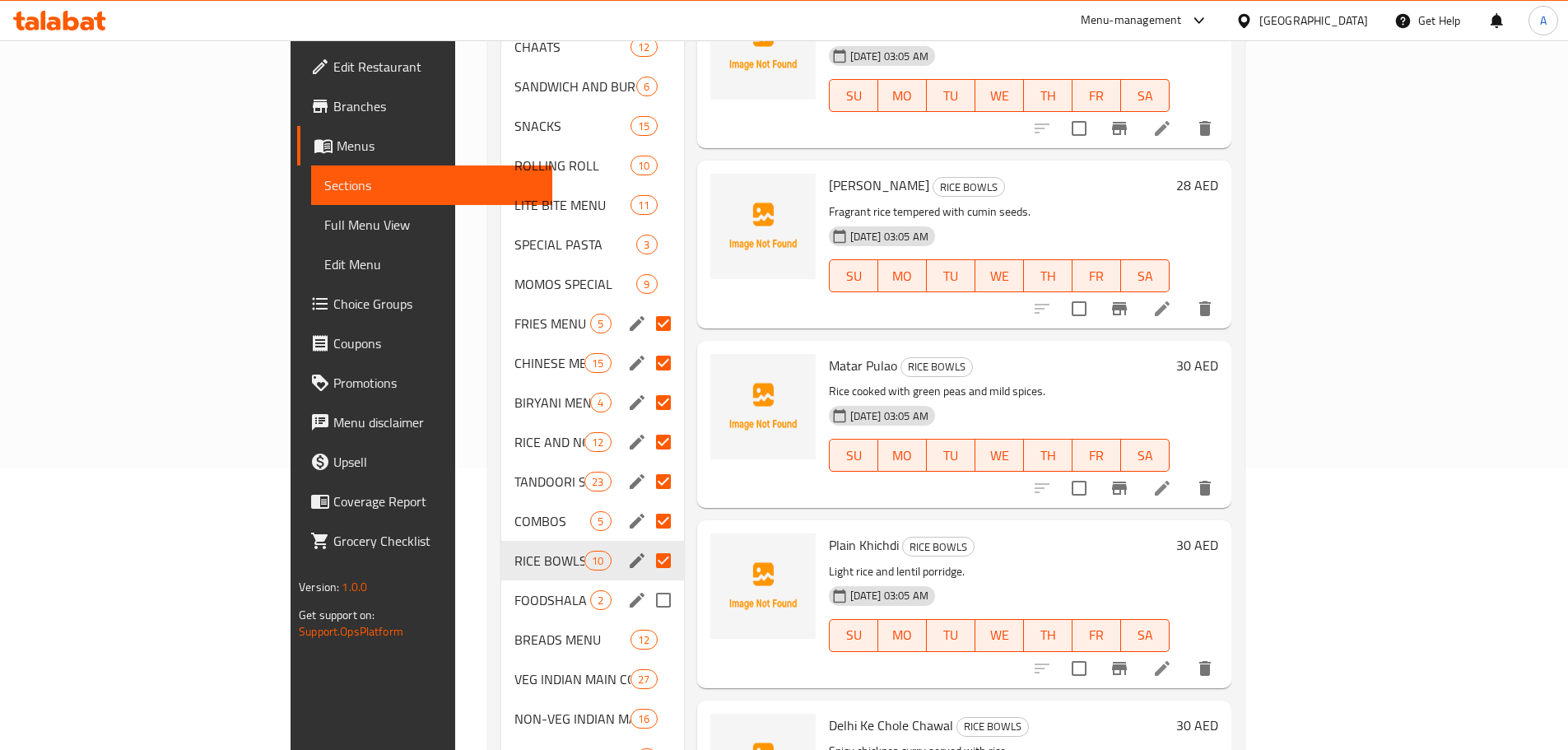
scroll to position [528, 0]
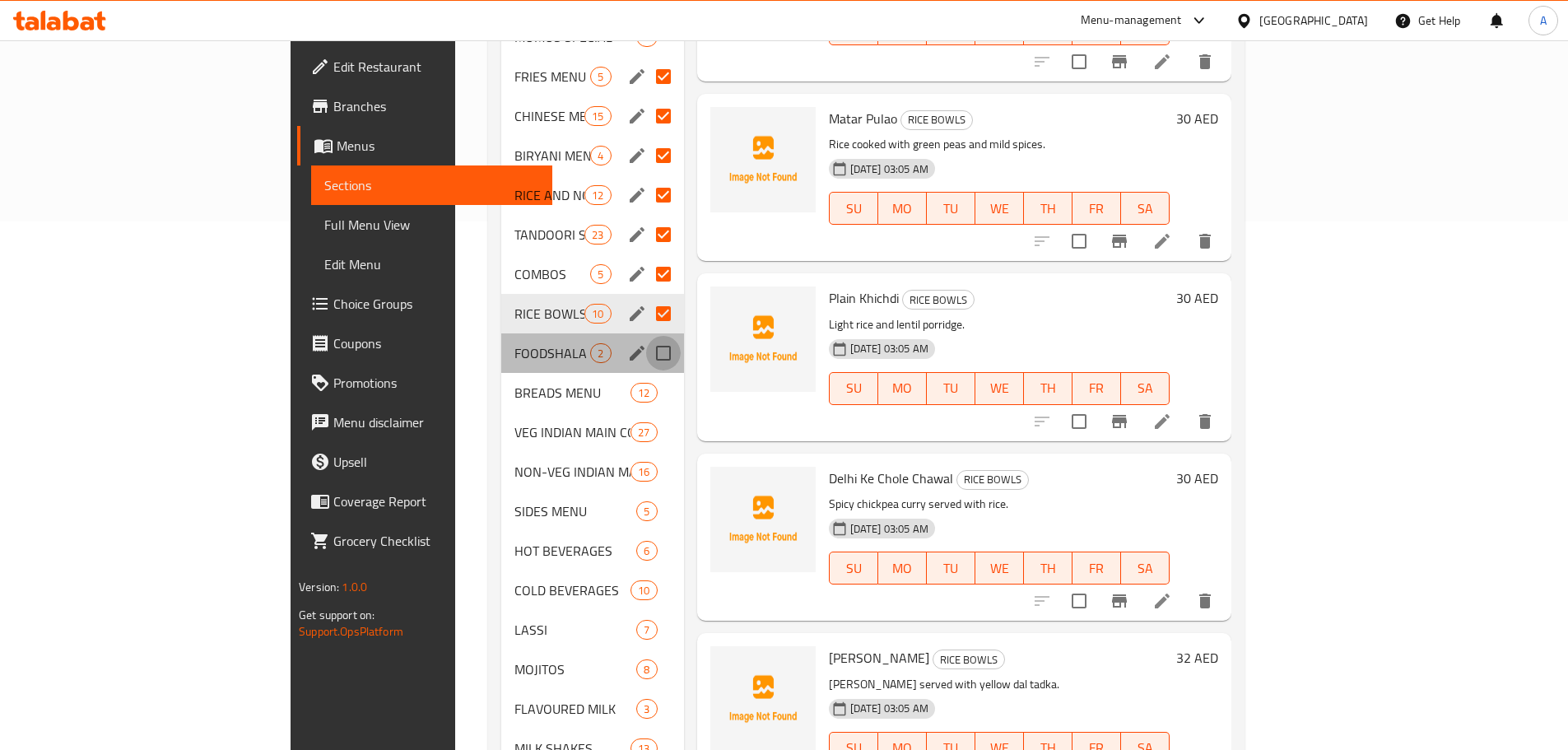
click at [646, 336] on input "Menu sections" at bounding box center [663, 353] width 35 height 35
checkbox input "true"
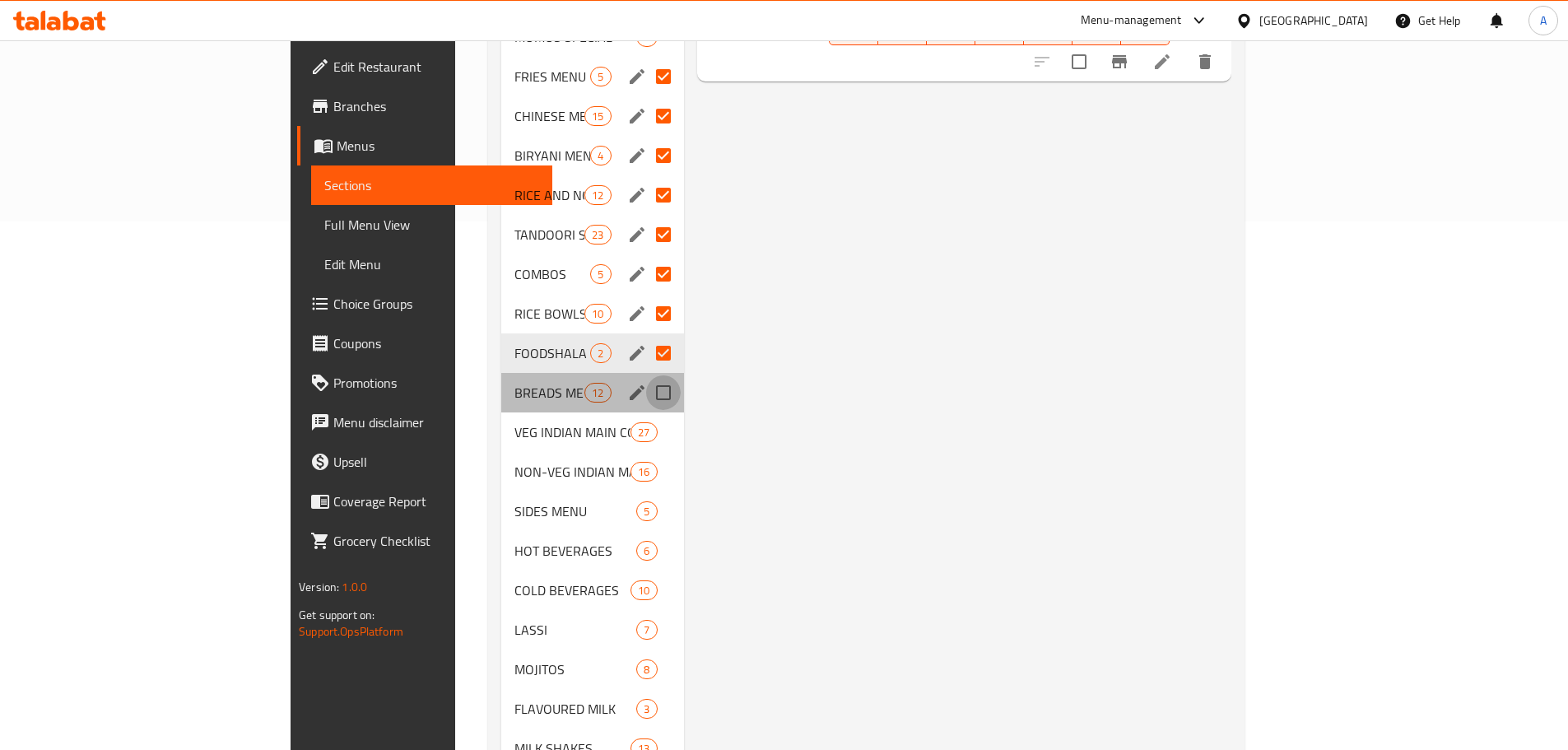
click at [646, 375] on input "Menu sections" at bounding box center [663, 392] width 35 height 35
checkbox input "true"
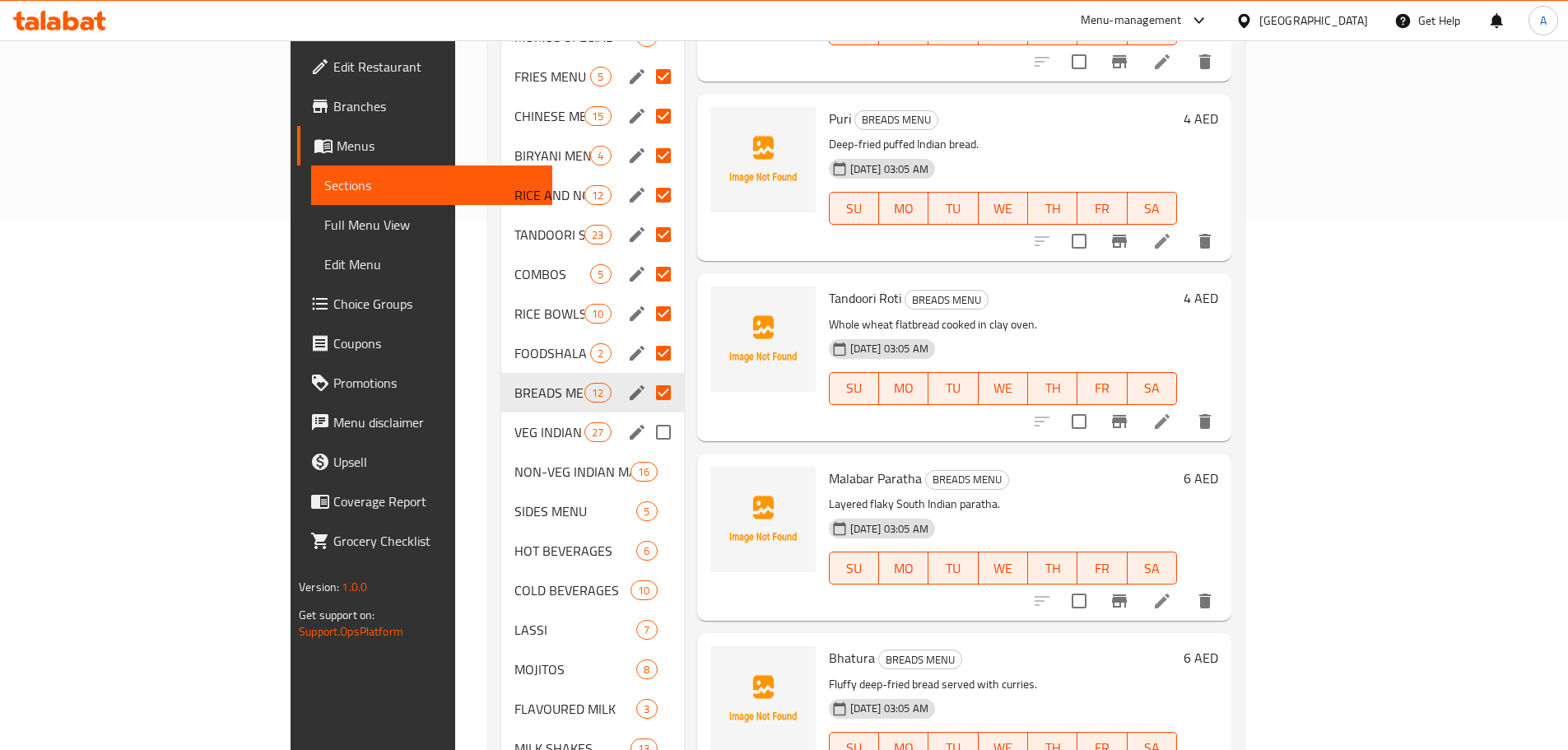
click at [646, 415] on input "Menu sections" at bounding box center [663, 432] width 35 height 35
checkbox input "true"
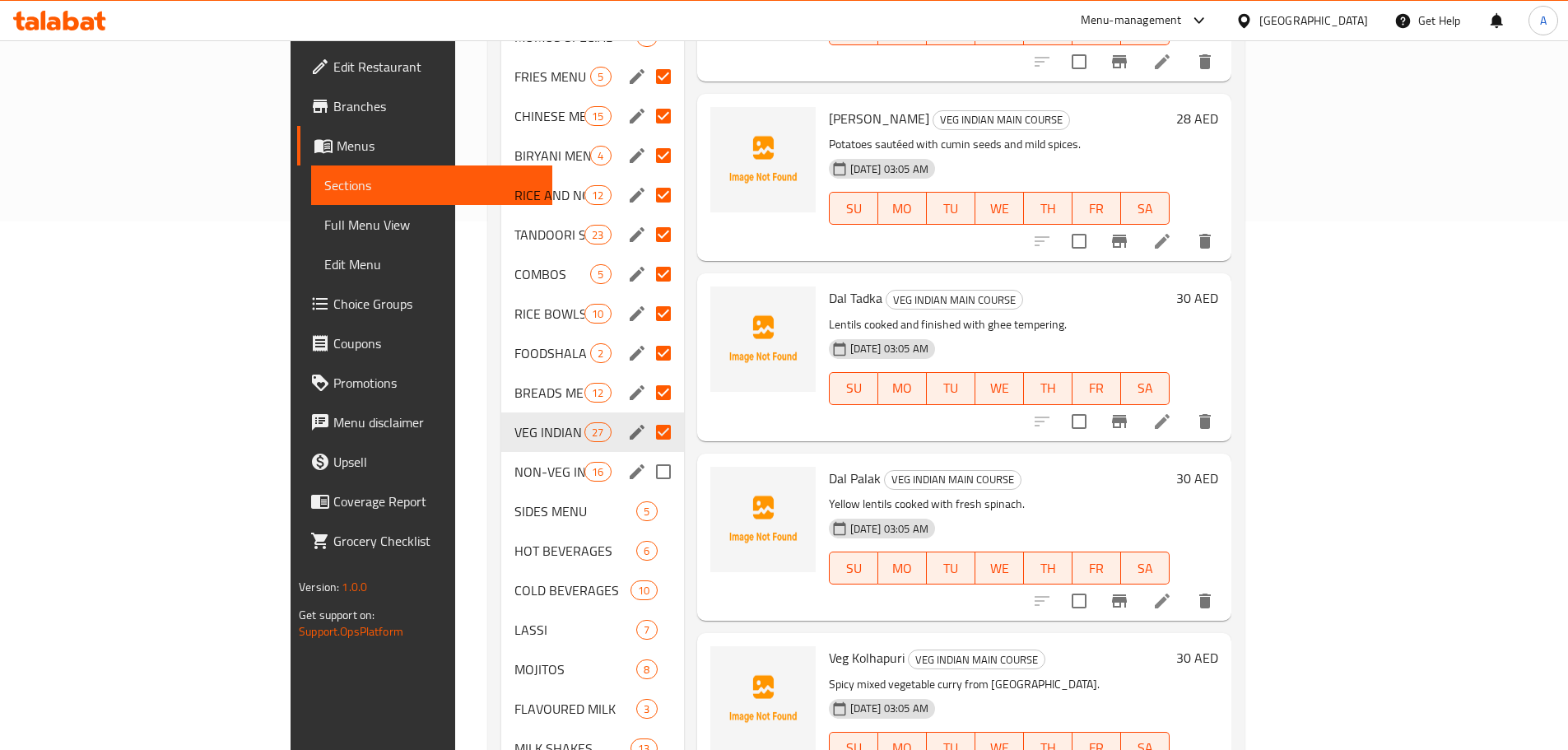
click at [646, 454] on input "Menu sections" at bounding box center [663, 472] width 35 height 35
checkbox input "true"
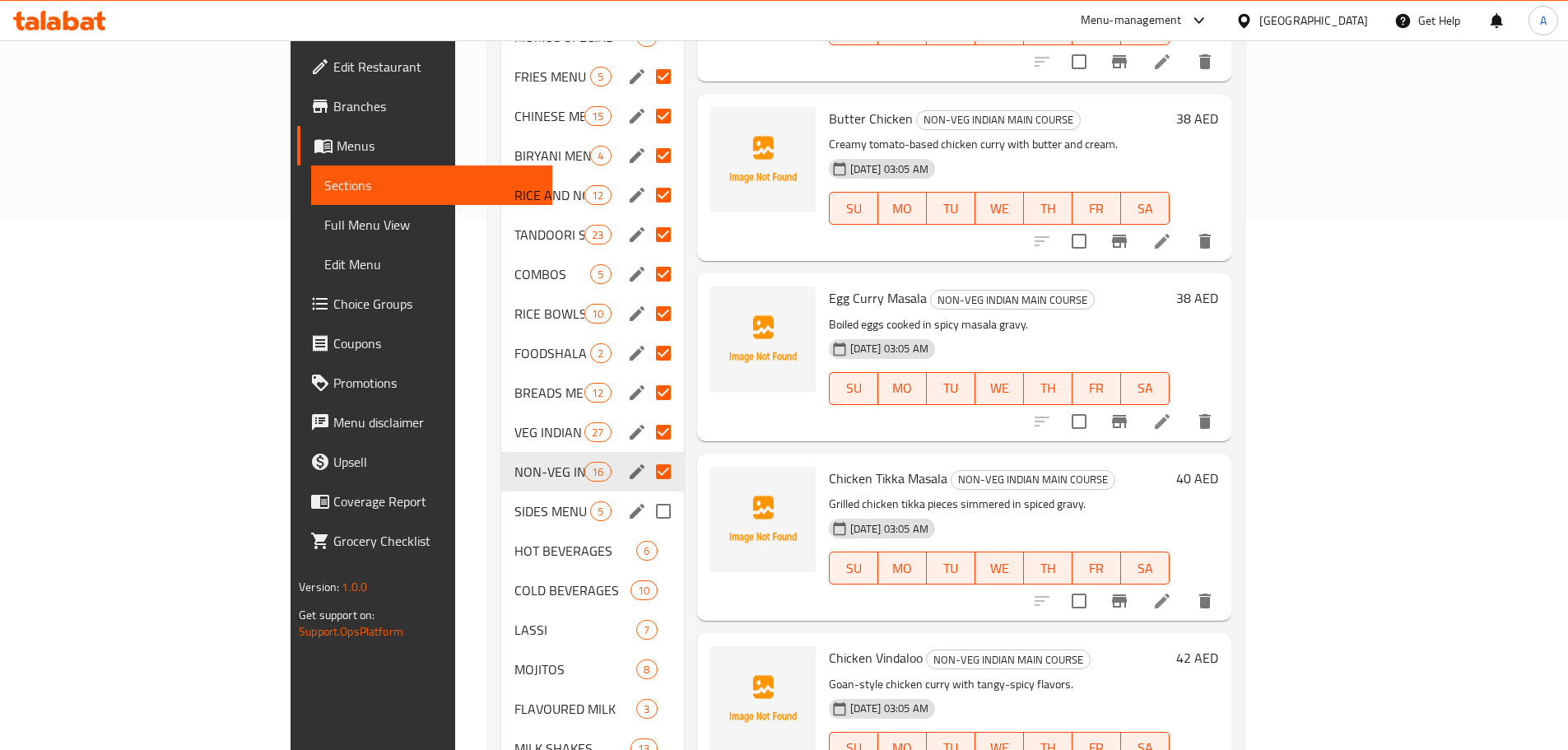
click at [646, 493] on input "Menu sections" at bounding box center [663, 511] width 35 height 35
checkbox input "true"
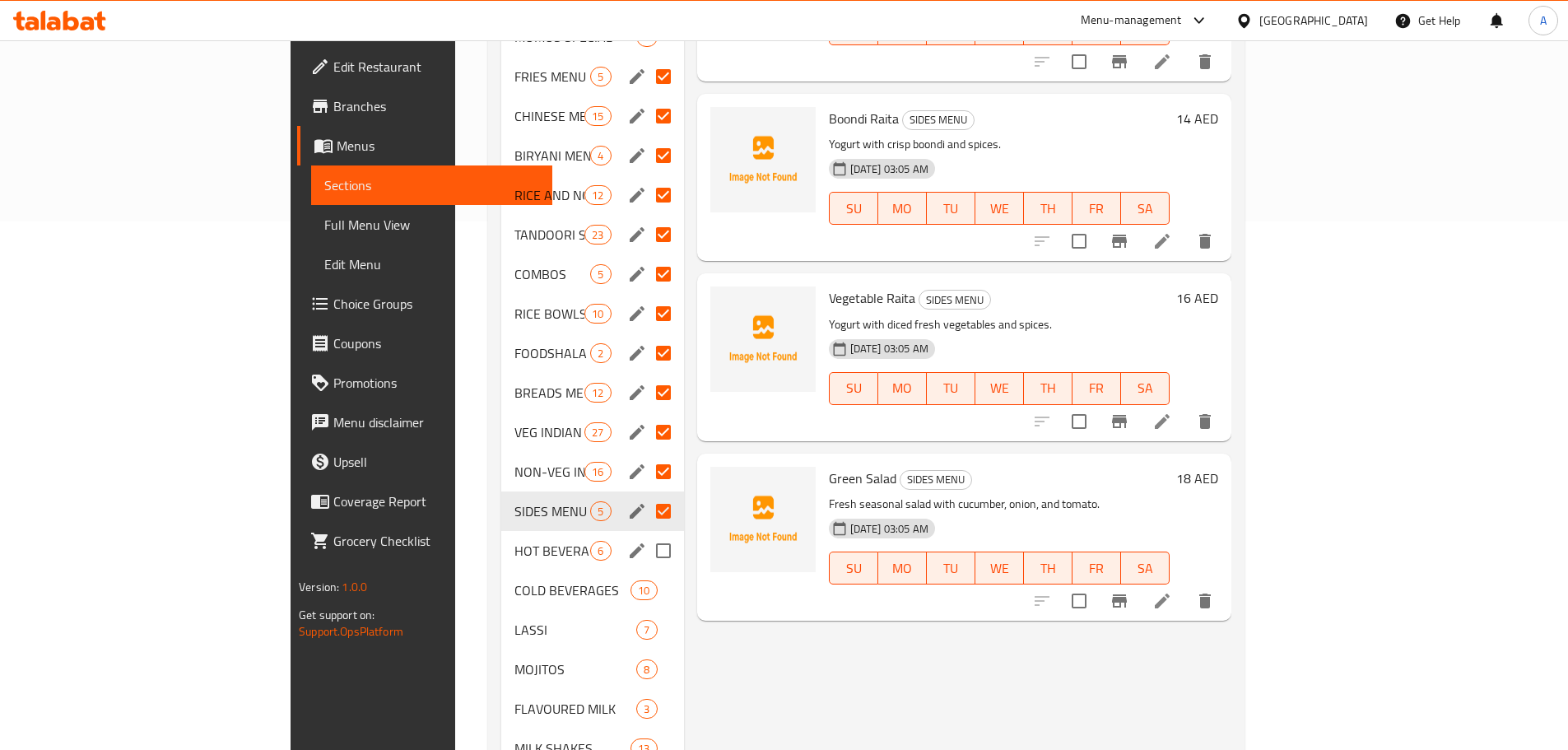
click at [646, 533] on input "Menu sections" at bounding box center [663, 551] width 35 height 35
checkbox input "true"
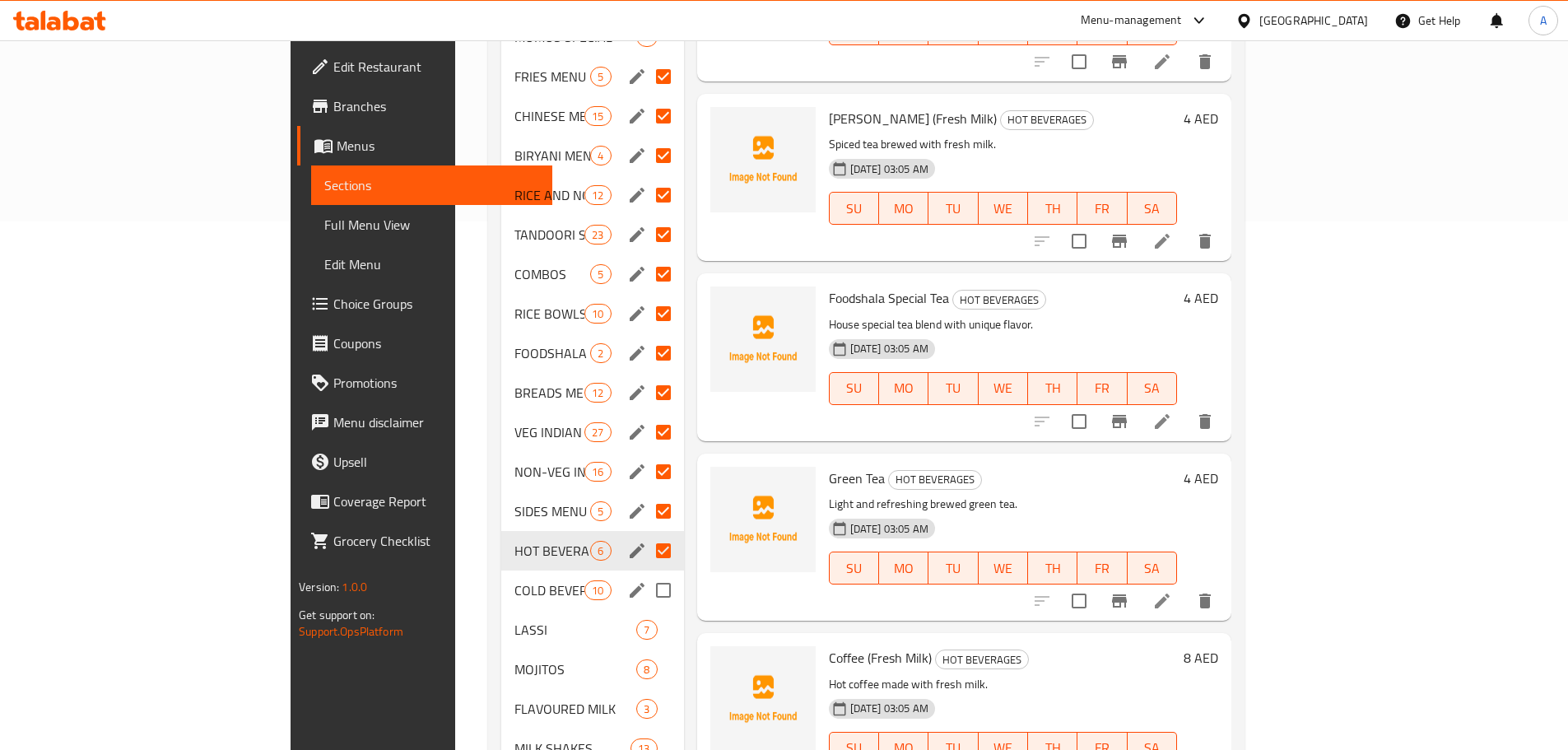
click at [646, 573] on input "Menu sections" at bounding box center [663, 590] width 35 height 35
checkbox input "true"
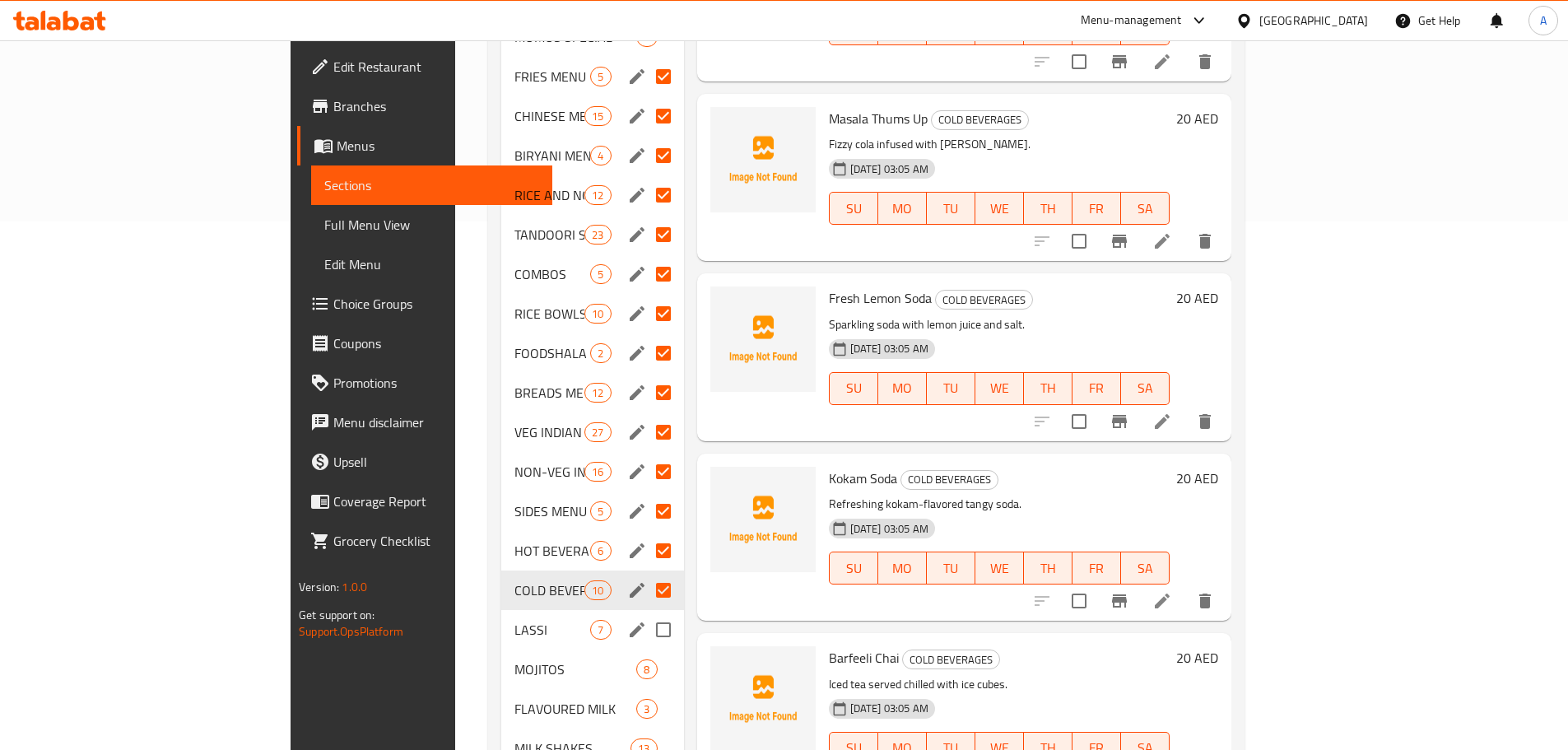
click at [646, 613] on input "Menu sections" at bounding box center [663, 630] width 35 height 35
checkbox input "true"
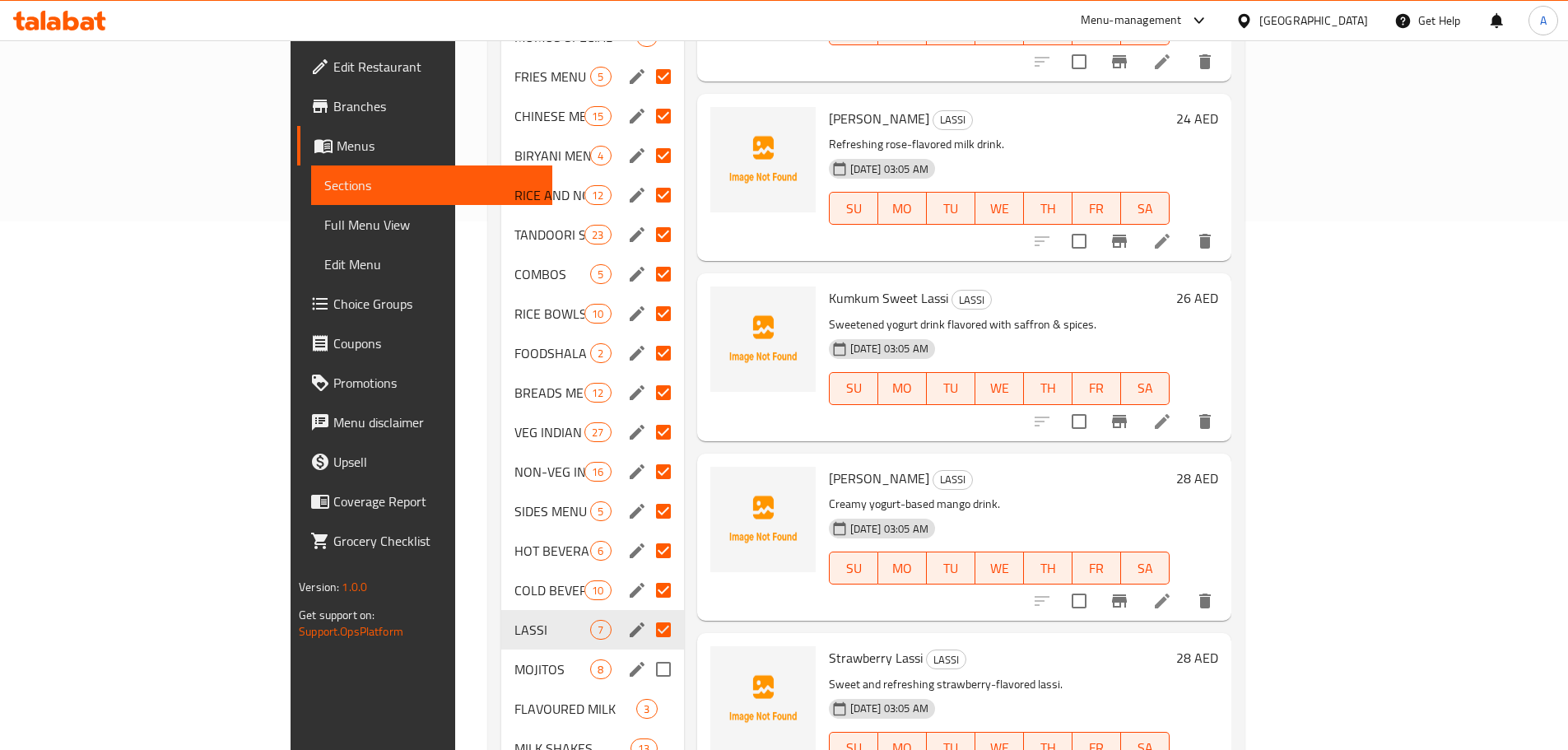
click at [646, 652] on input "Menu sections" at bounding box center [663, 669] width 35 height 35
checkbox input "true"
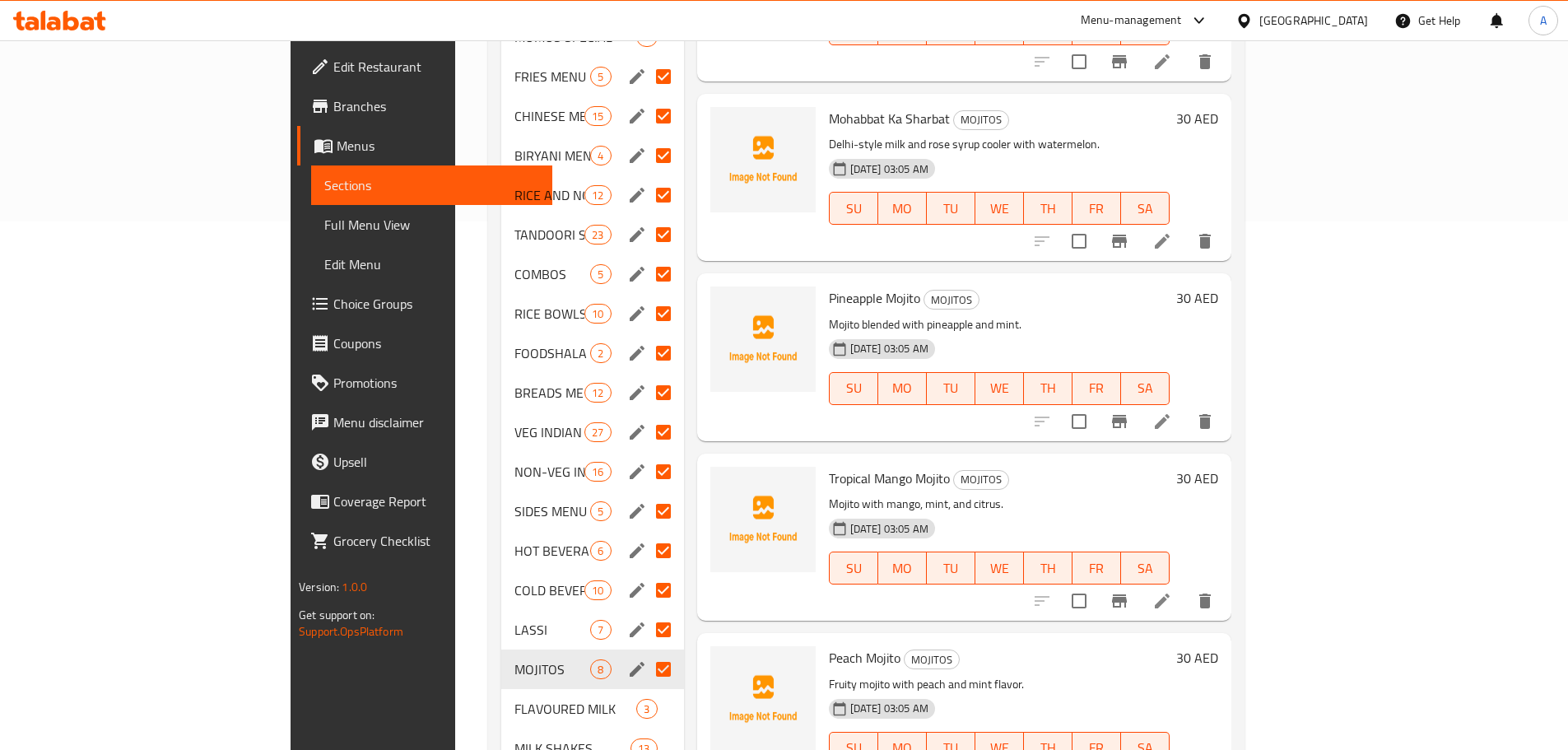
scroll to position [693, 0]
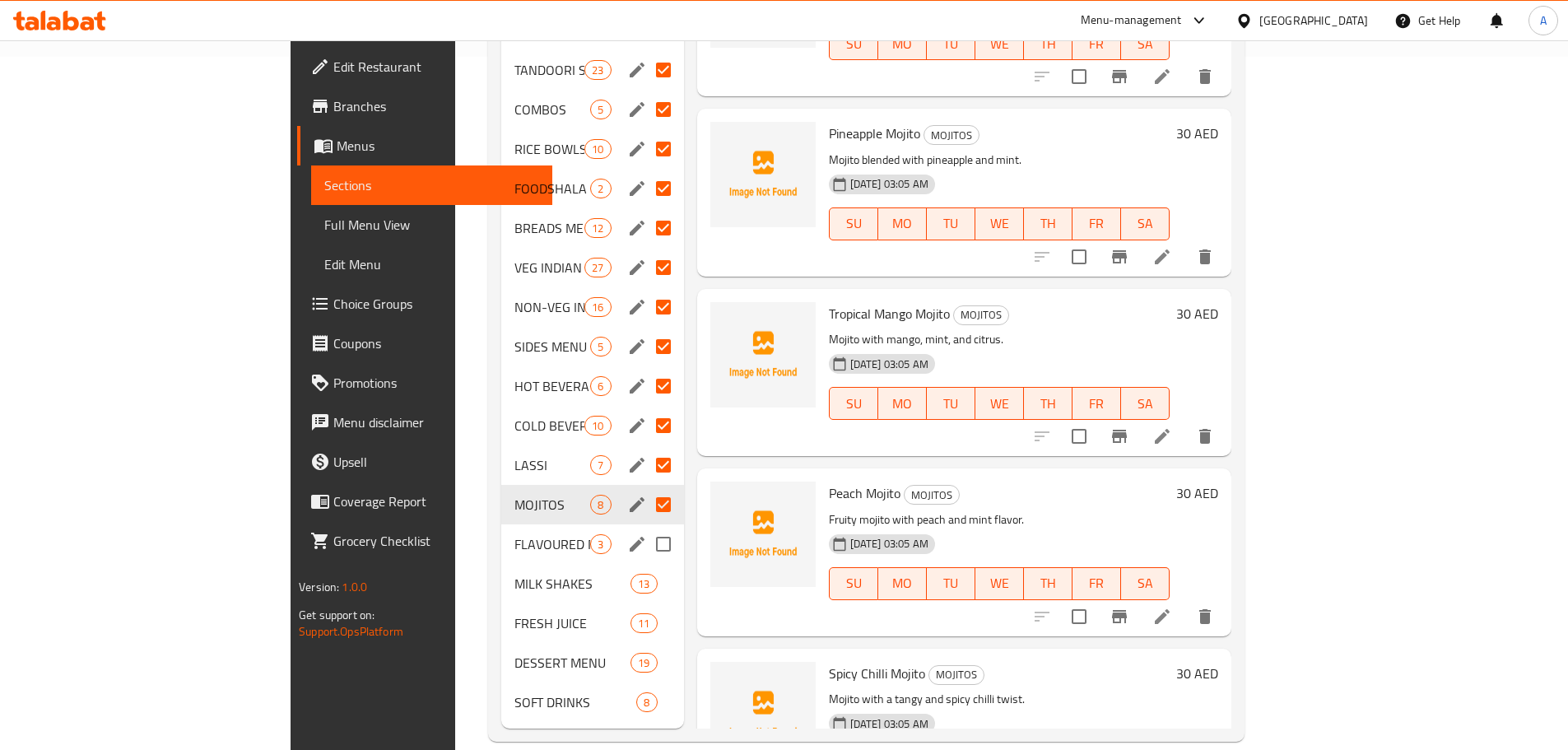
click at [646, 526] on input "Menu sections" at bounding box center [663, 544] width 35 height 35
checkbox input "true"
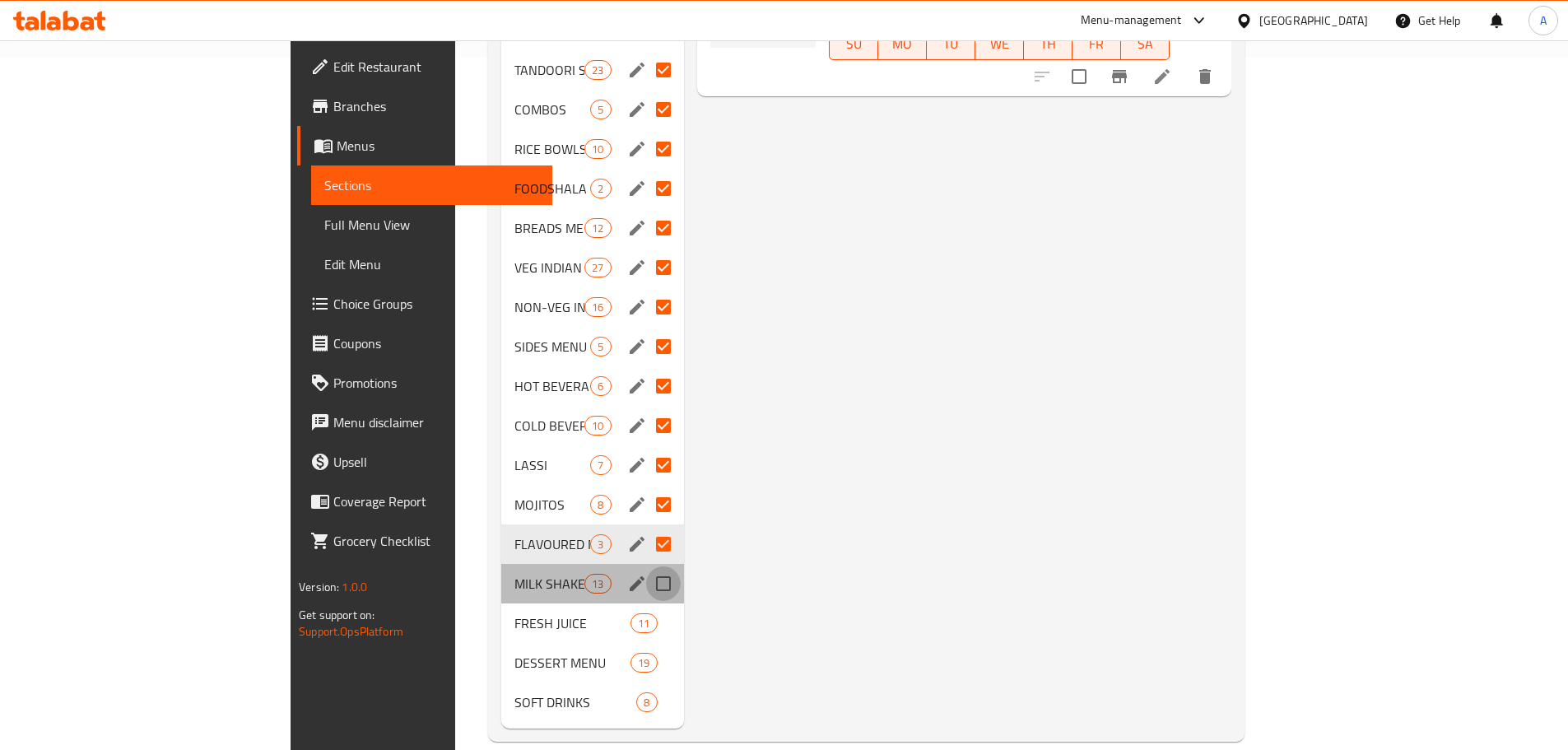
click at [646, 566] on input "Menu sections" at bounding box center [663, 584] width 35 height 35
checkbox input "true"
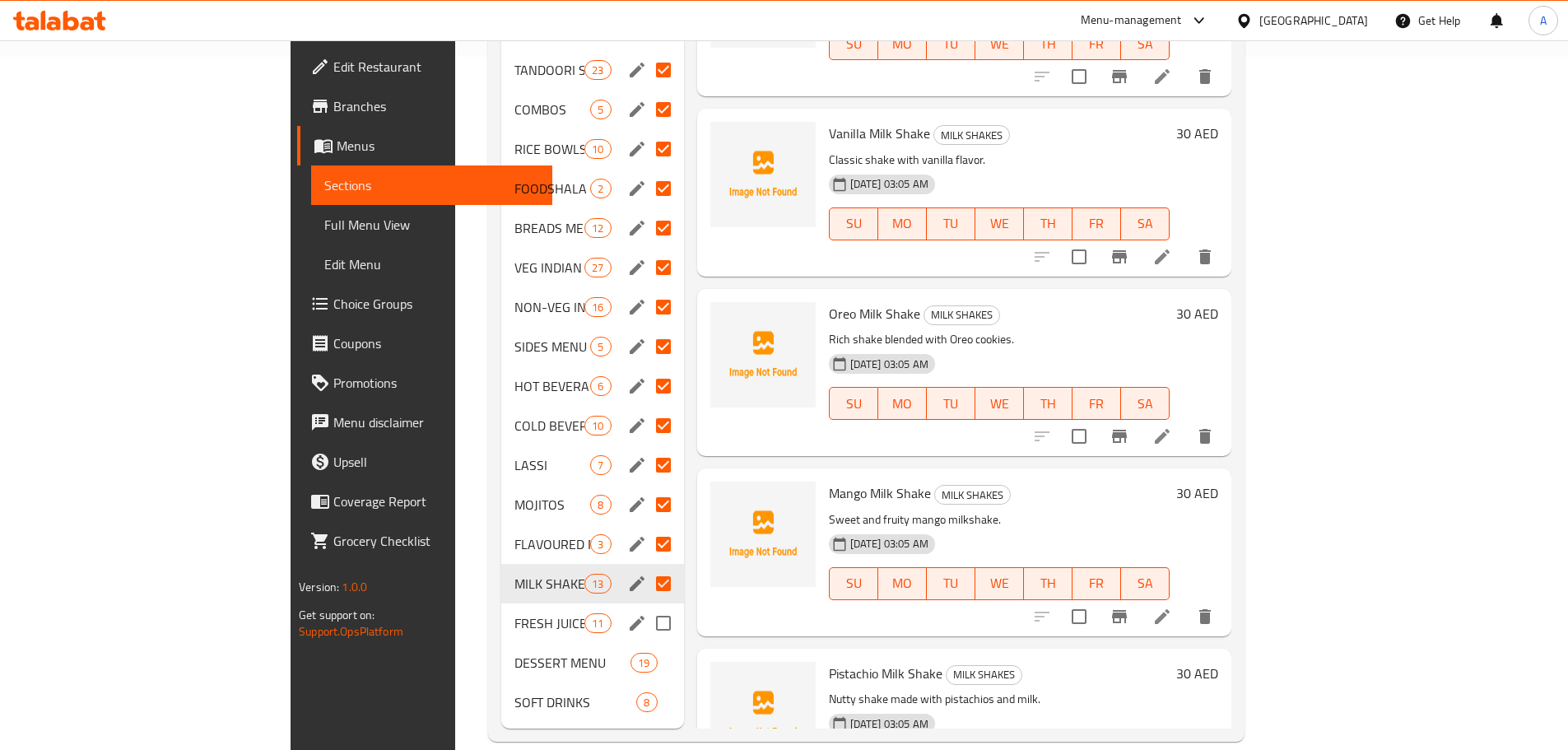
click at [646, 606] on input "Menu sections" at bounding box center [663, 623] width 35 height 35
checkbox input "true"
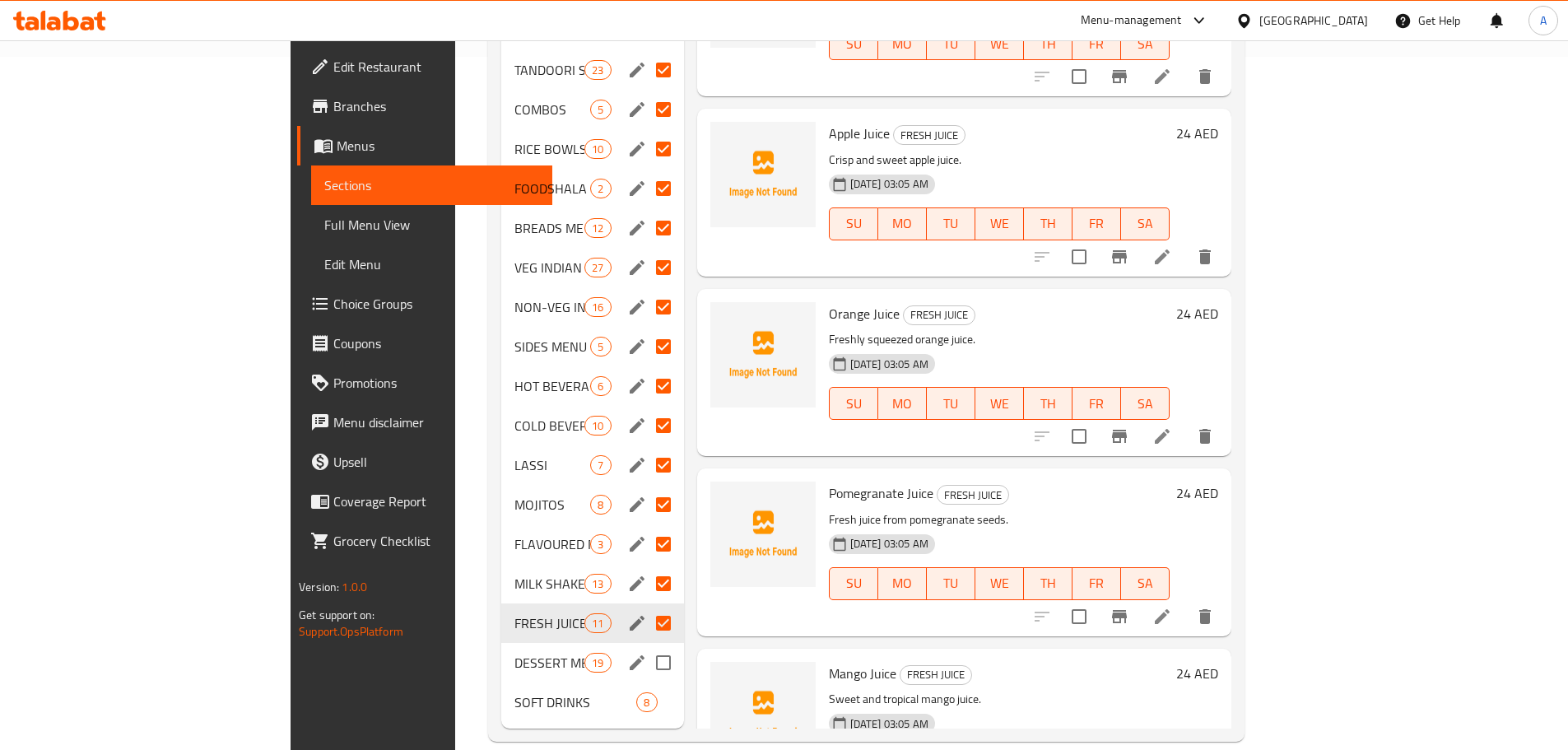
click at [646, 646] on input "Menu sections" at bounding box center [663, 663] width 35 height 35
checkbox input "true"
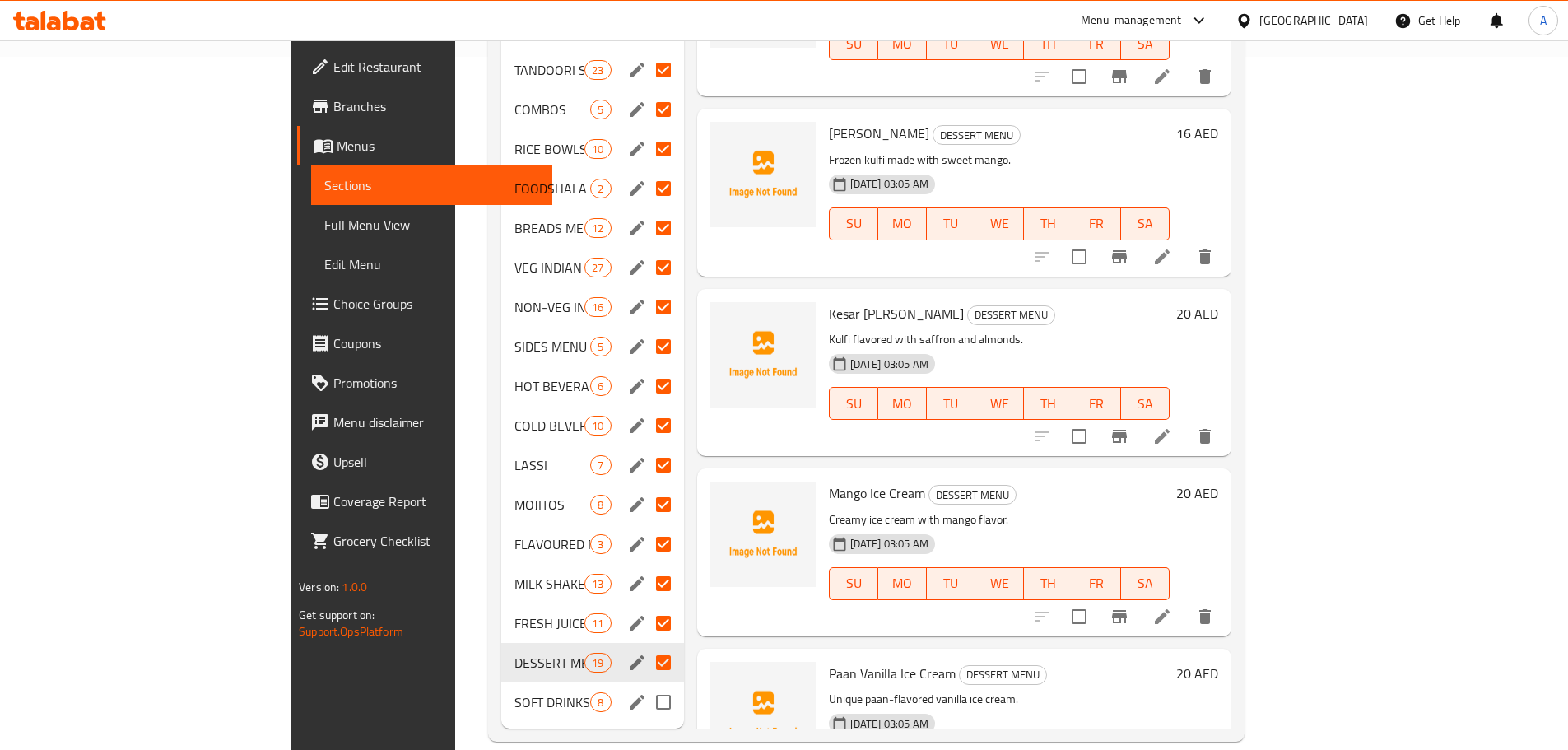
click at [646, 685] on input "Menu sections" at bounding box center [663, 702] width 35 height 35
checkbox input "true"
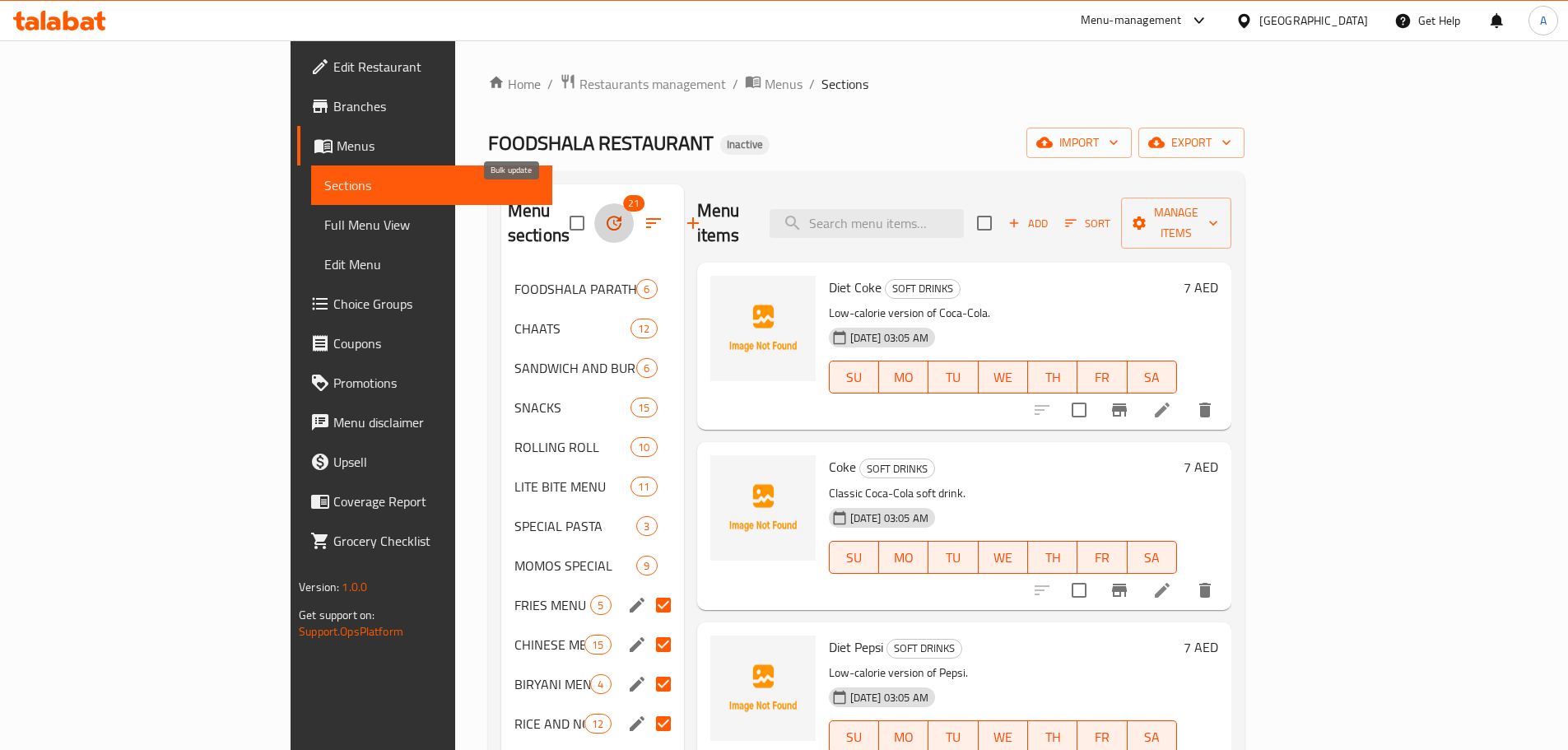
click at [606, 216] on icon "button" at bounding box center [613, 223] width 15 height 15
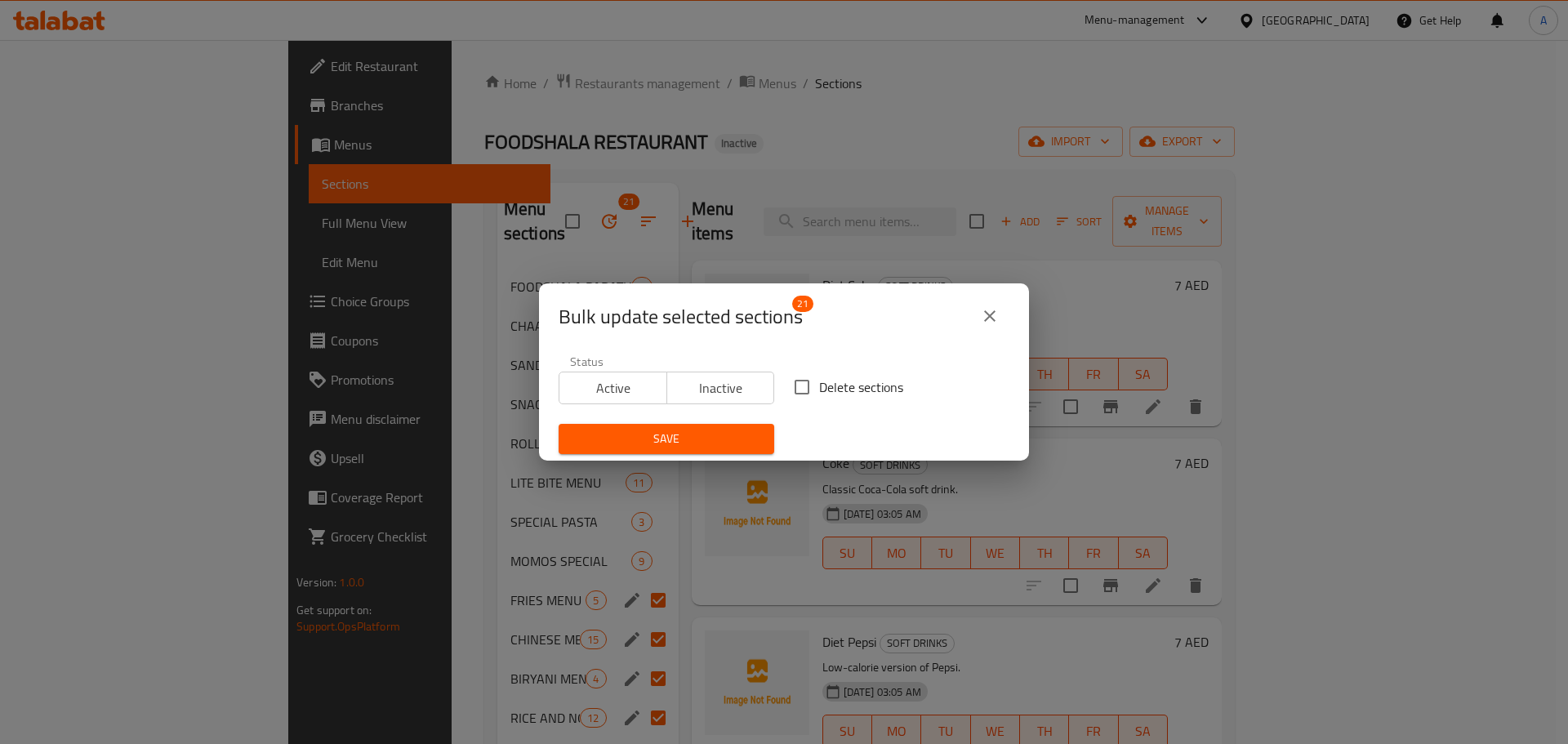
click at [826, 394] on span "Delete sections" at bounding box center [861, 387] width 84 height 20
click at [819, 394] on input "Delete sections" at bounding box center [802, 387] width 35 height 35
checkbox input "true"
click at [674, 445] on span "Save" at bounding box center [666, 439] width 189 height 21
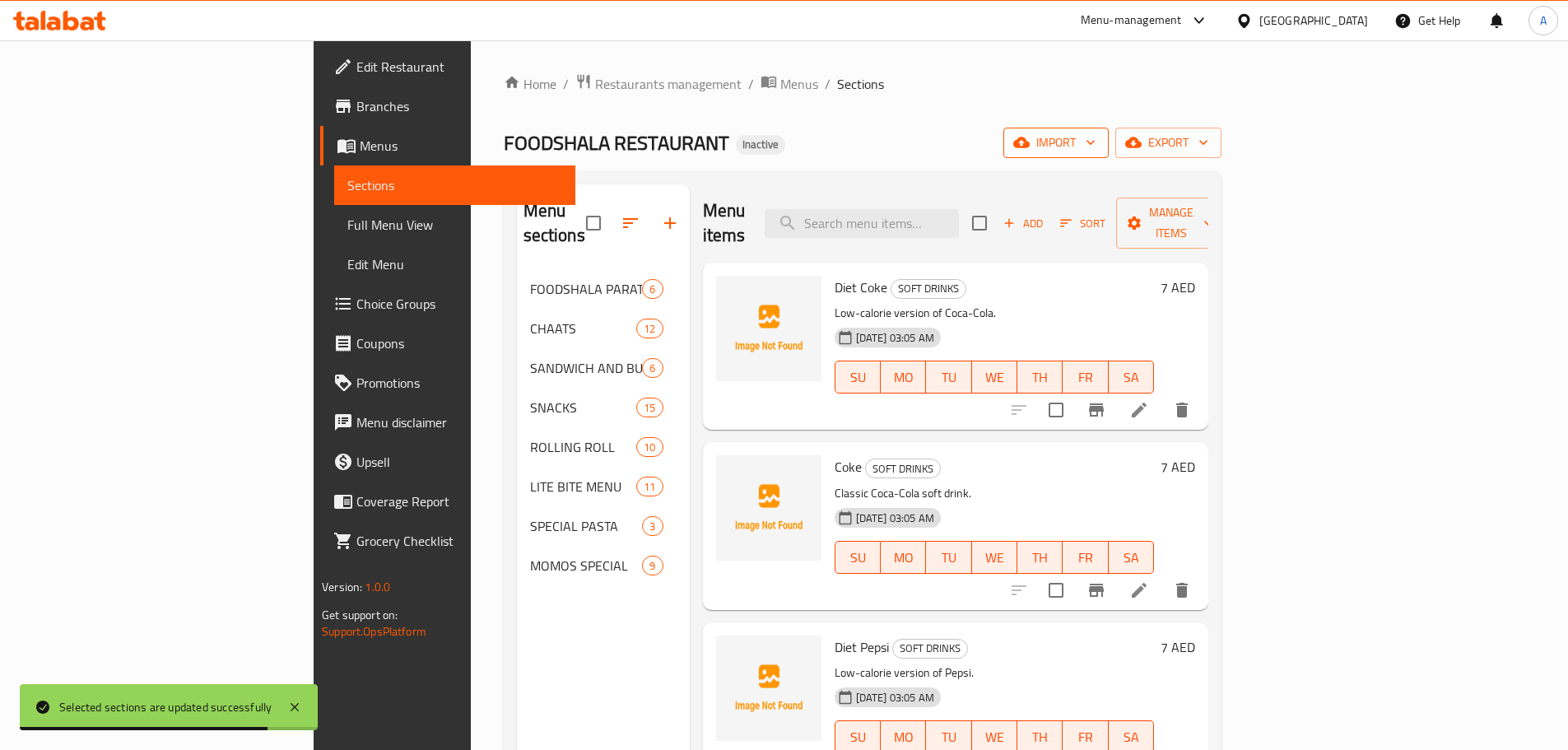
click at [1096, 138] on span "import" at bounding box center [1055, 143] width 79 height 21
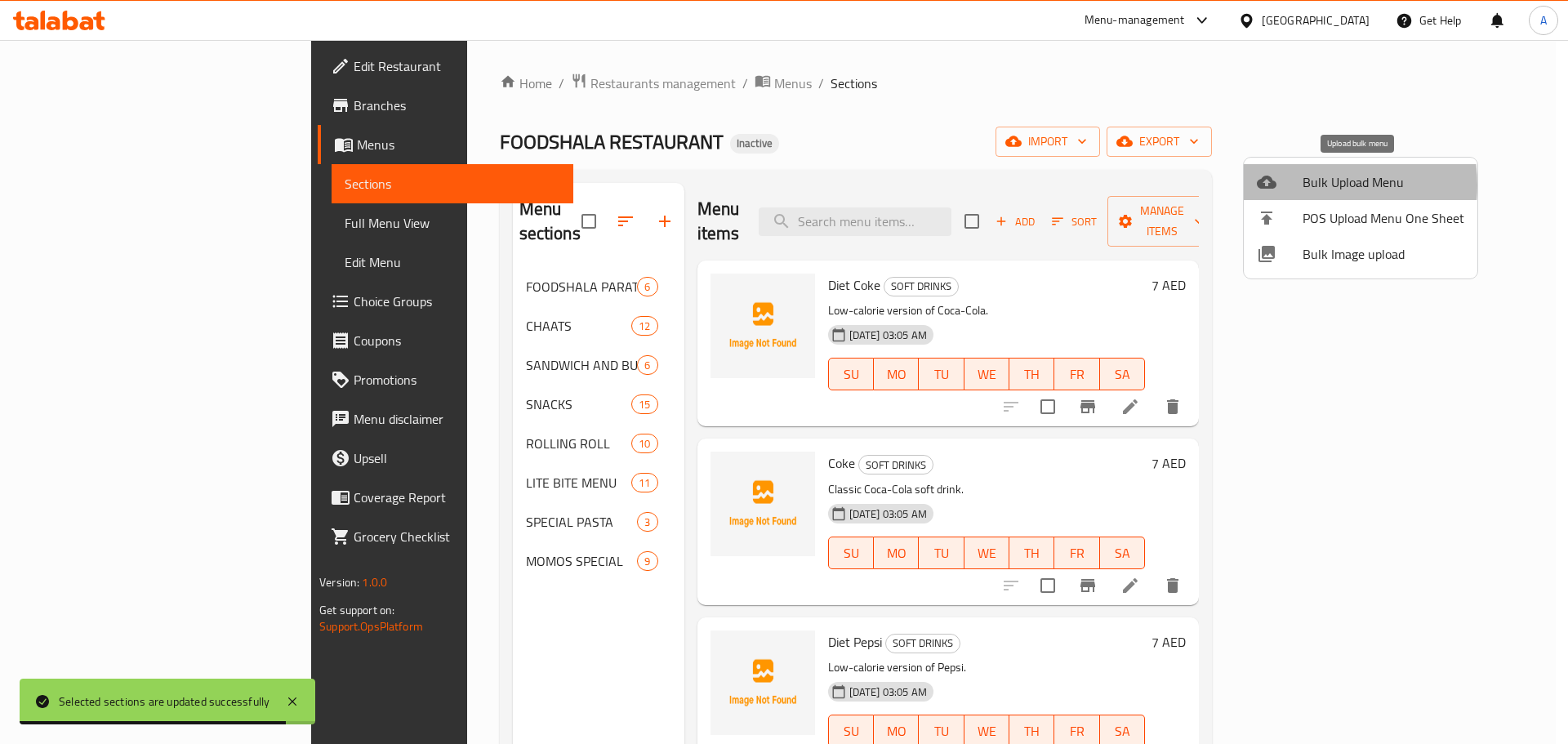
click at [1299, 186] on div at bounding box center [1280, 182] width 46 height 20
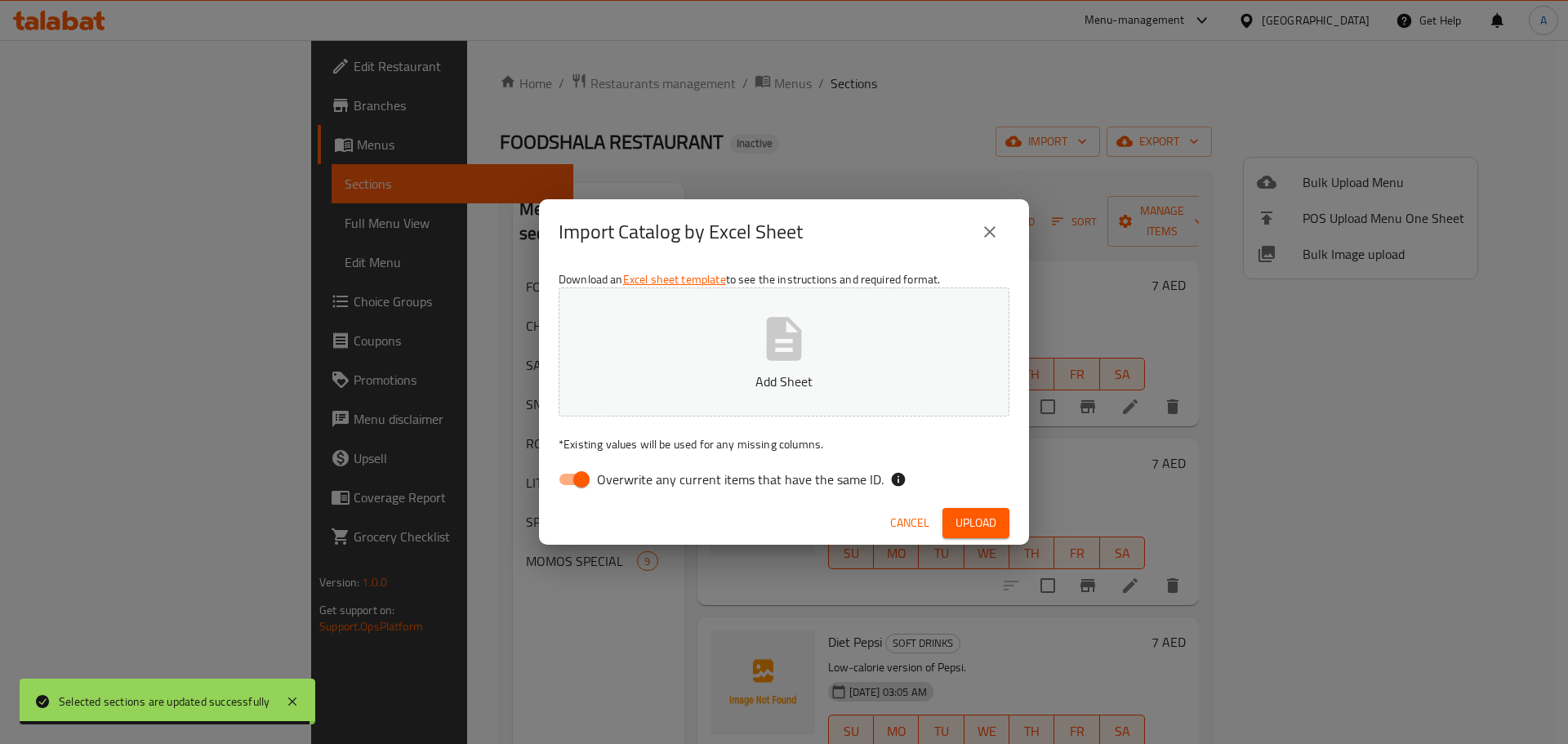
click at [831, 486] on span "Overwrite any current items that have the same ID." at bounding box center [740, 479] width 287 height 20
click at [628, 486] on input "Overwrite any current items that have the same ID." at bounding box center [582, 479] width 93 height 31
checkbox input "false"
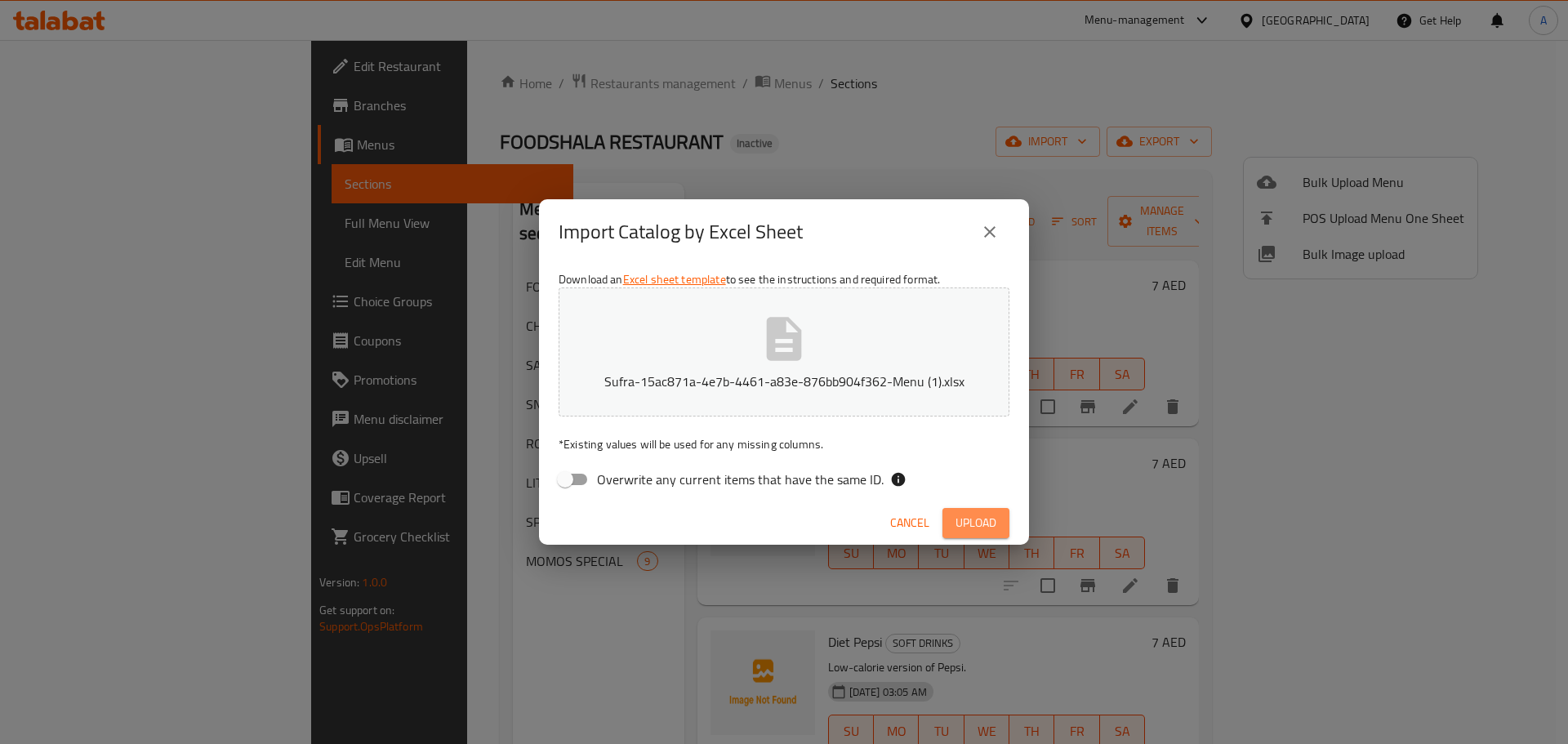
click at [971, 518] on span "Upload" at bounding box center [976, 523] width 41 height 21
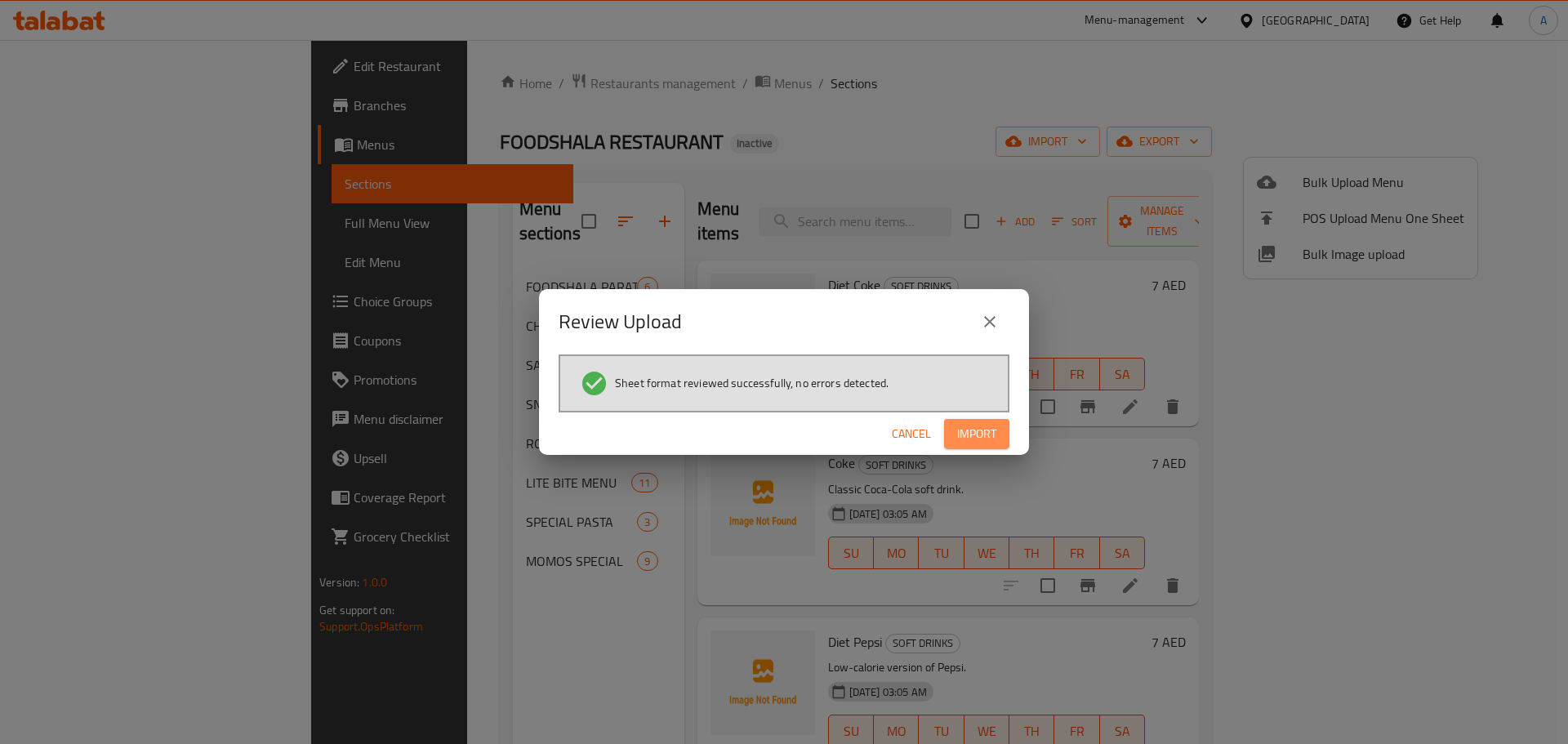
click at [971, 430] on span "Import" at bounding box center [976, 434] width 39 height 21
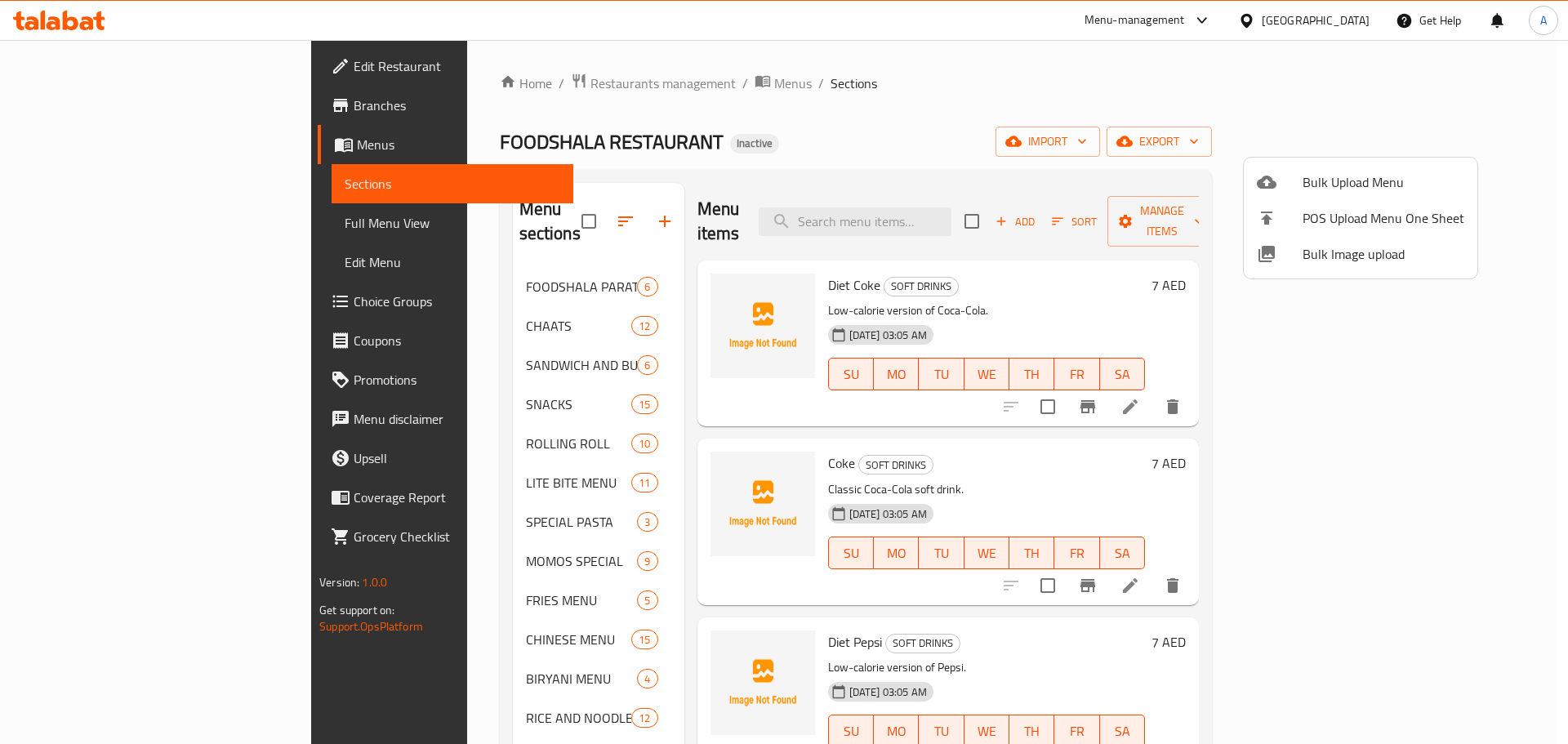
click at [111, 227] on div at bounding box center [784, 372] width 1568 height 744
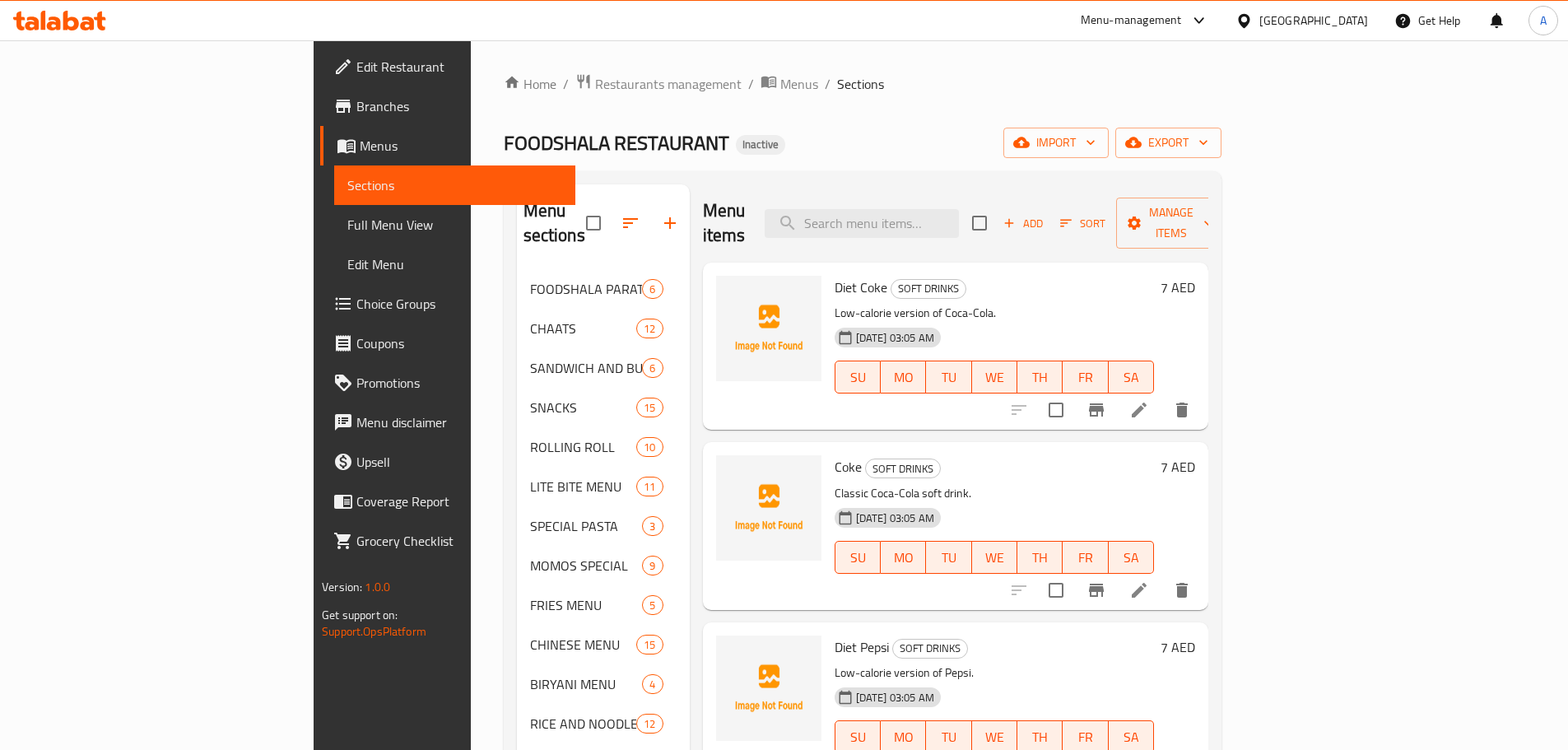
click at [347, 229] on span "Full Menu View" at bounding box center [454, 224] width 215 height 20
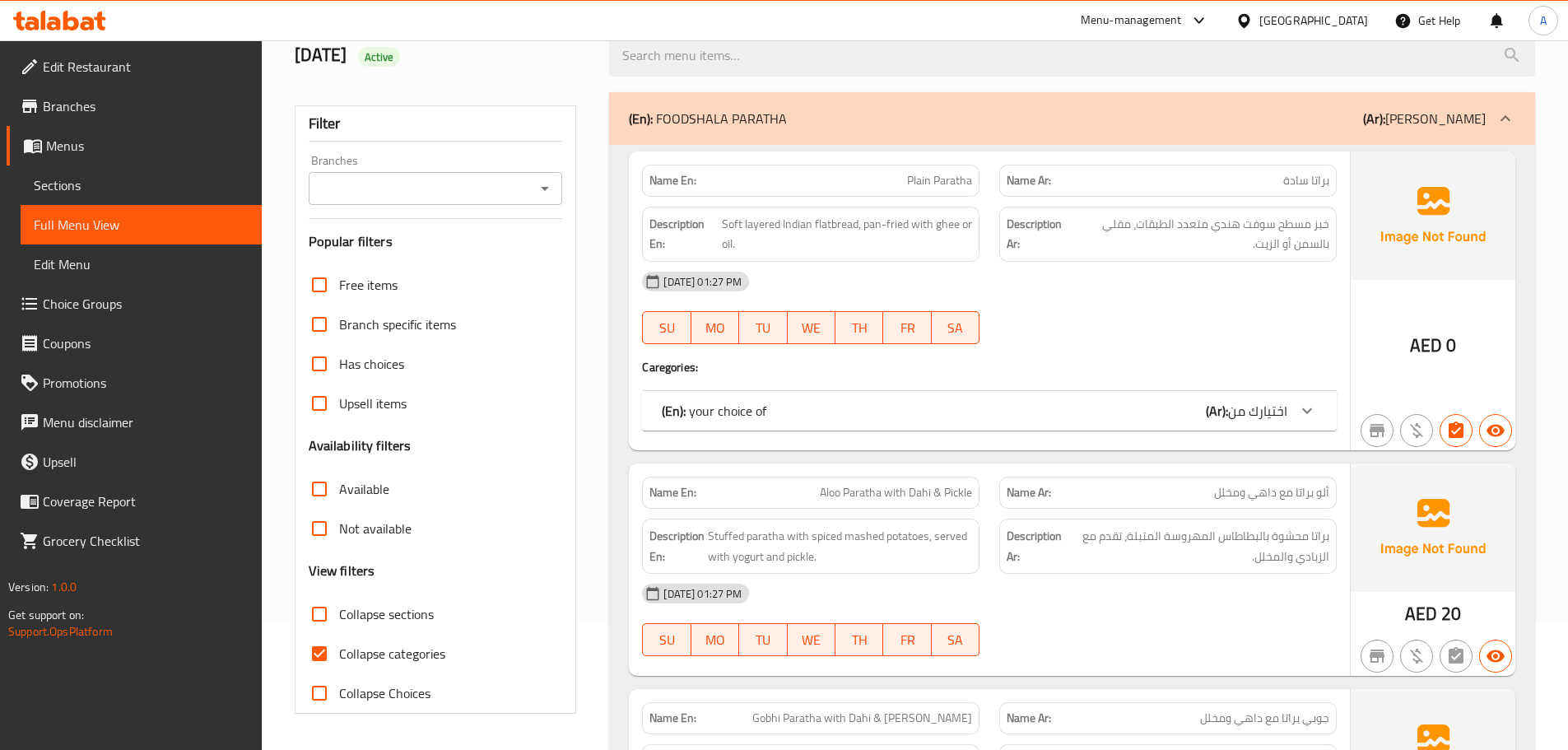
scroll to position [247, 0]
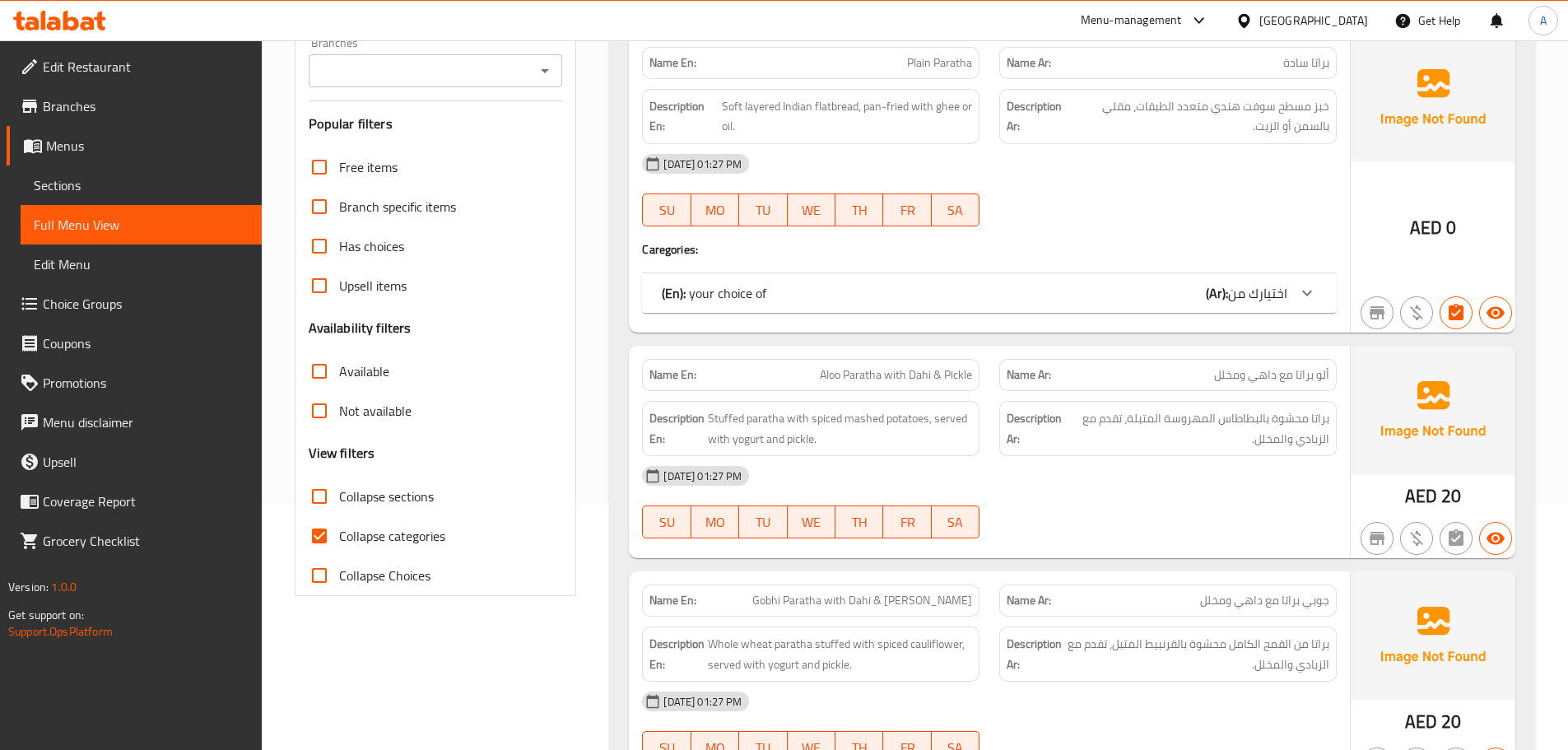
click at [323, 539] on input "Collapse categories" at bounding box center [318, 535] width 39 height 39
checkbox input "false"
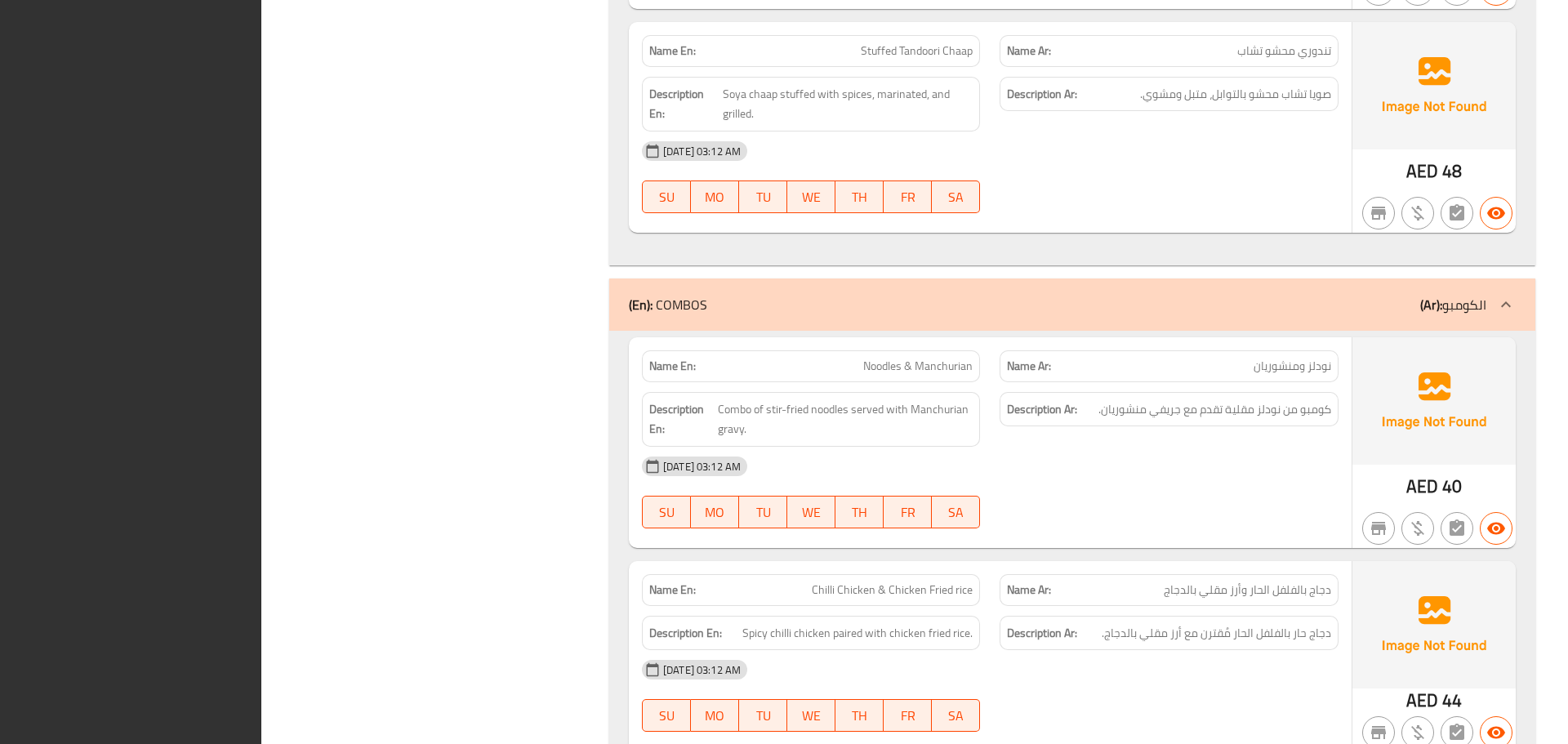
scroll to position [0, 0]
